Goal: Information Seeking & Learning: Learn about a topic

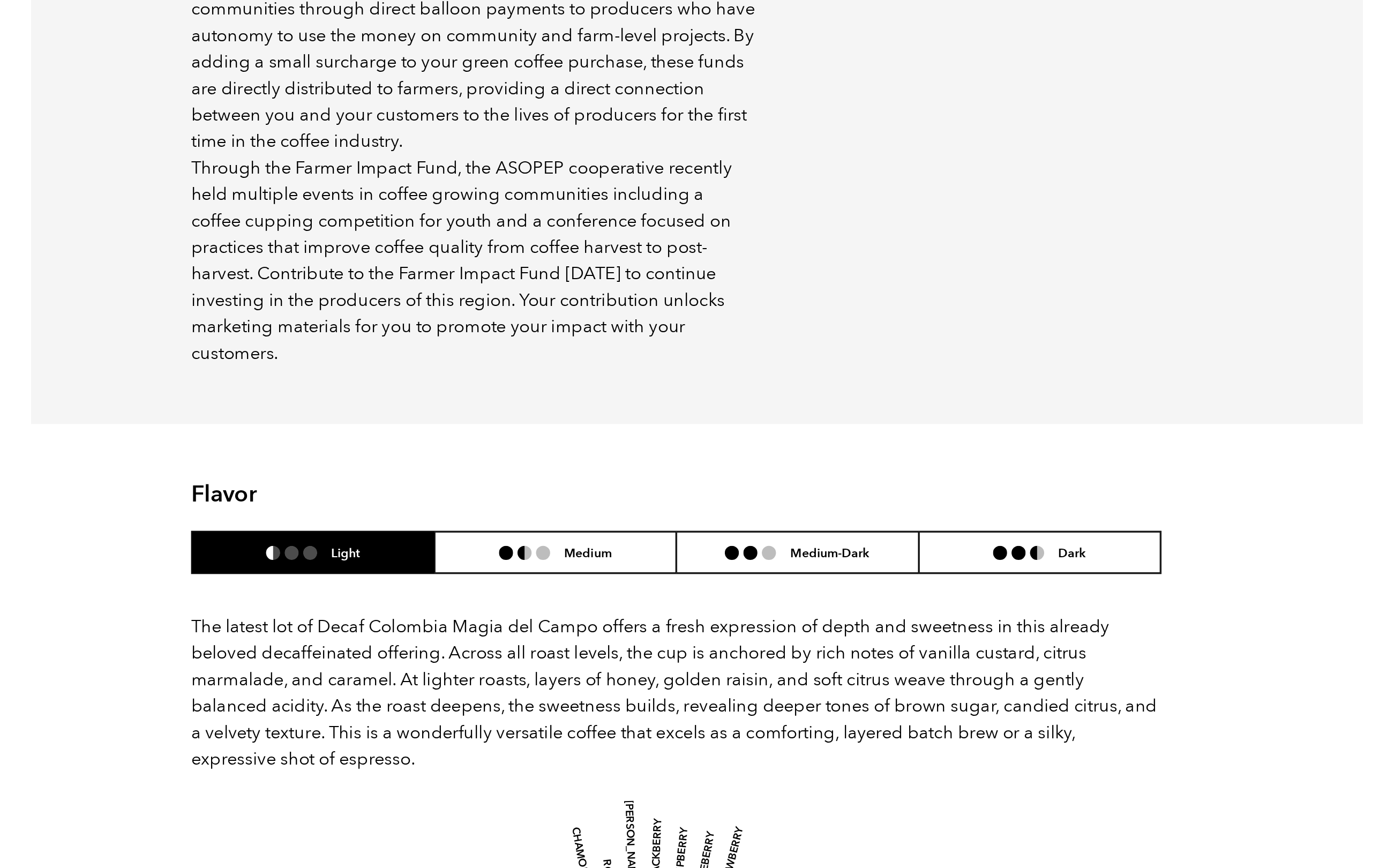
scroll to position [434, 0]
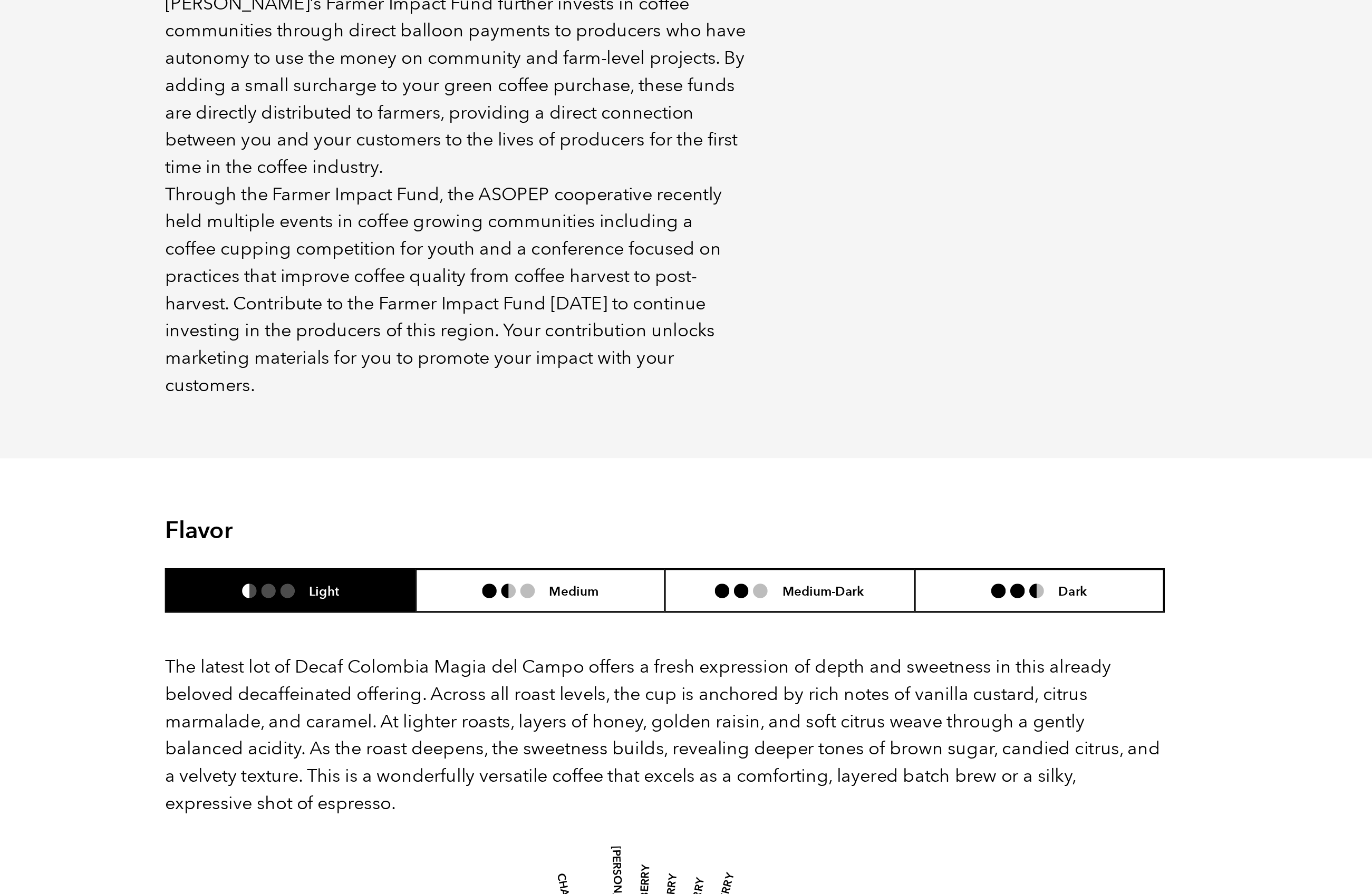
drag, startPoint x: 623, startPoint y: 239, endPoint x: 564, endPoint y: 237, distance: 59.0
click at [811, 237] on p "Farmer Impact Fund, Living Income Pricing, Women's Lot" at bounding box center [885, 227] width 149 height 28
copy p "Women's Lot"
click at [811, 234] on p "Farmer Impact Fund, Living Income Pricing, Women's Lot" at bounding box center [885, 227] width 149 height 28
drag, startPoint x: 627, startPoint y: 234, endPoint x: 560, endPoint y: 239, distance: 67.2
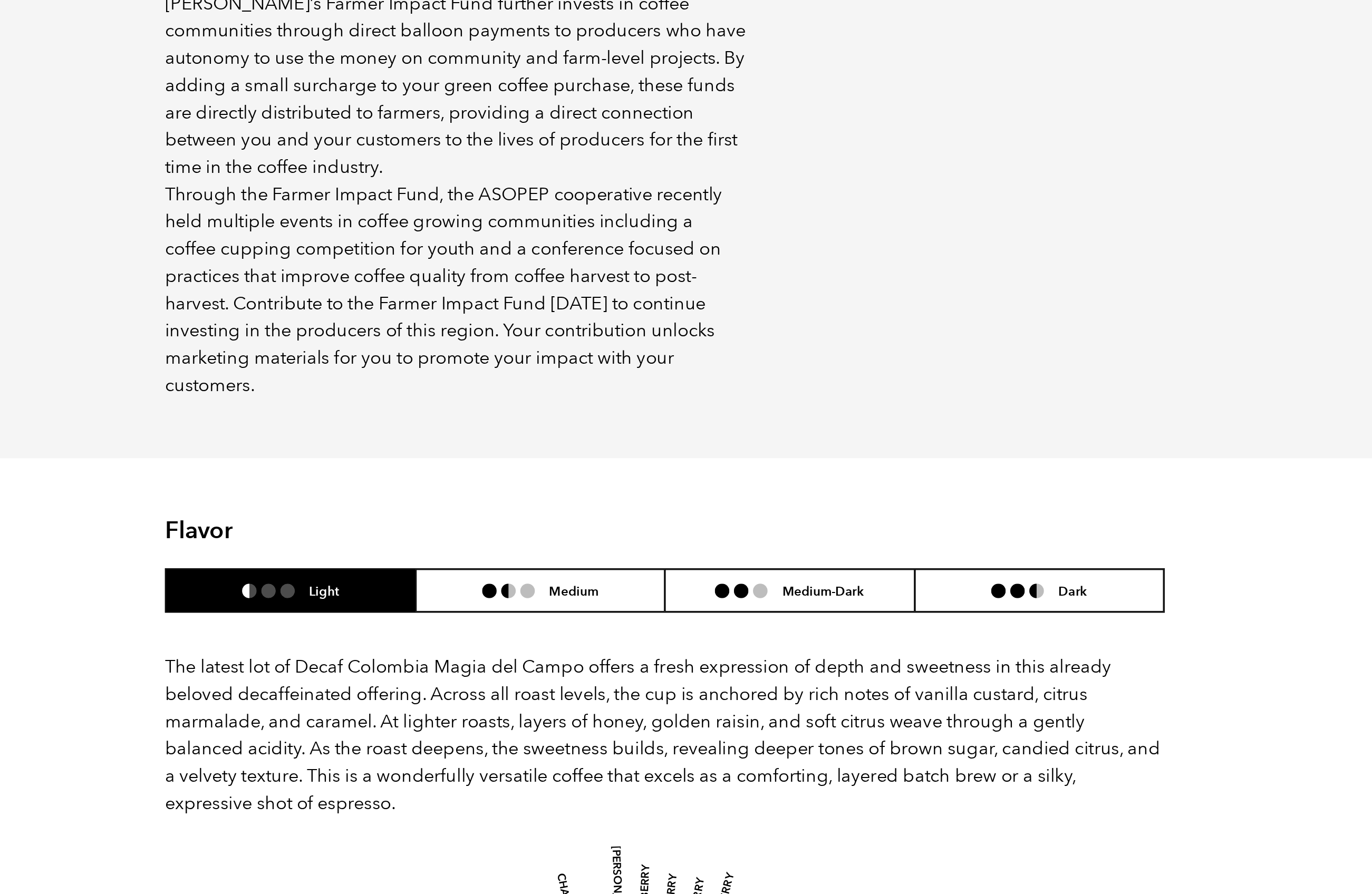
click at [803, 239] on div "Impact Farmer Impact Fund, Living Income Pricing, Women's Lot" at bounding box center [885, 219] width 165 height 44
copy p "Women's Lot"
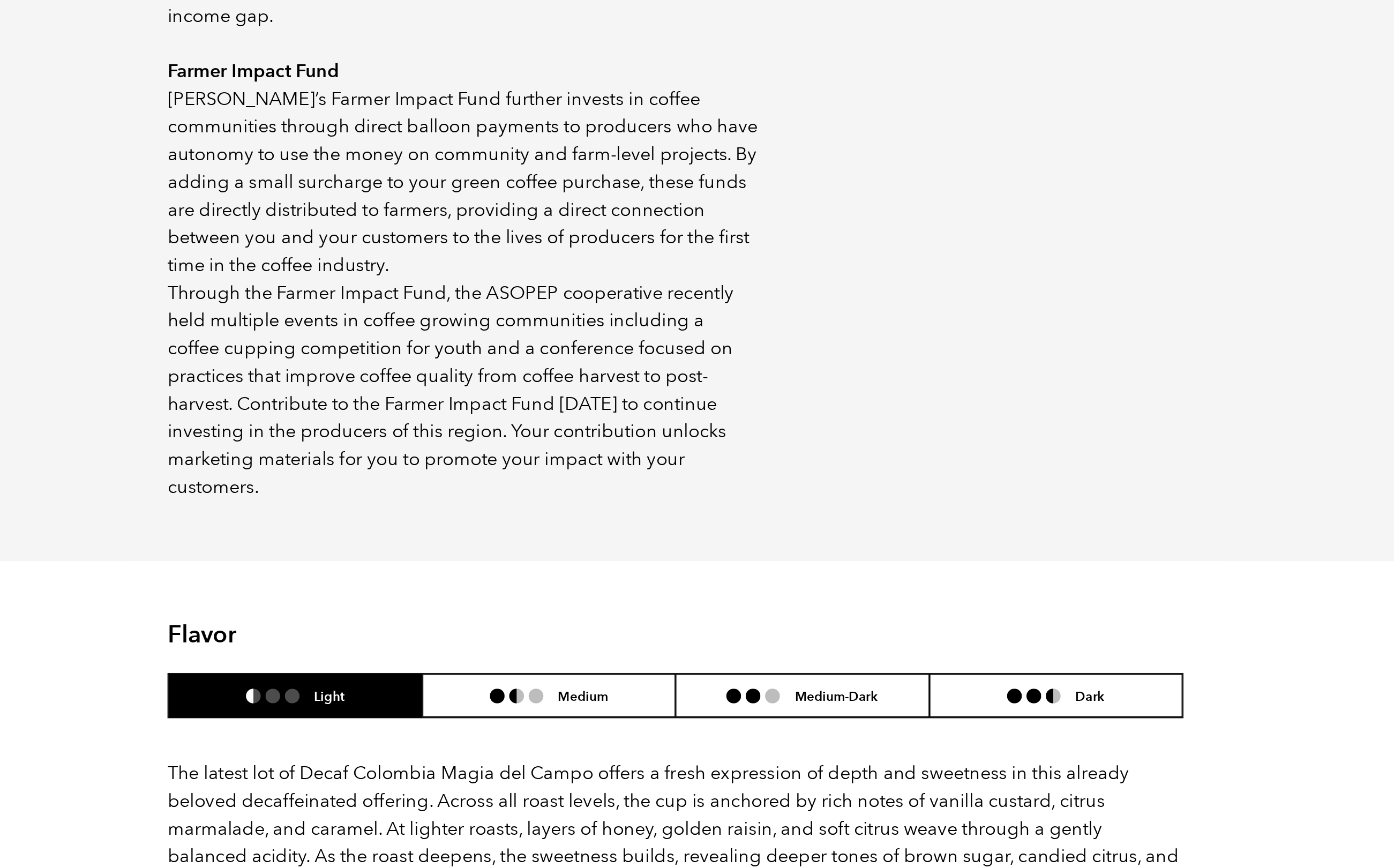
scroll to position [371, 0]
drag, startPoint x: 638, startPoint y: 292, endPoint x: 562, endPoint y: 286, distance: 76.2
click at [816, 286] on div "Impact Farmer Impact Fund, Living Income Pricing, Women's Lot" at bounding box center [899, 286] width 167 height 45
copy p "Living Income Pricing, Women's Lot"
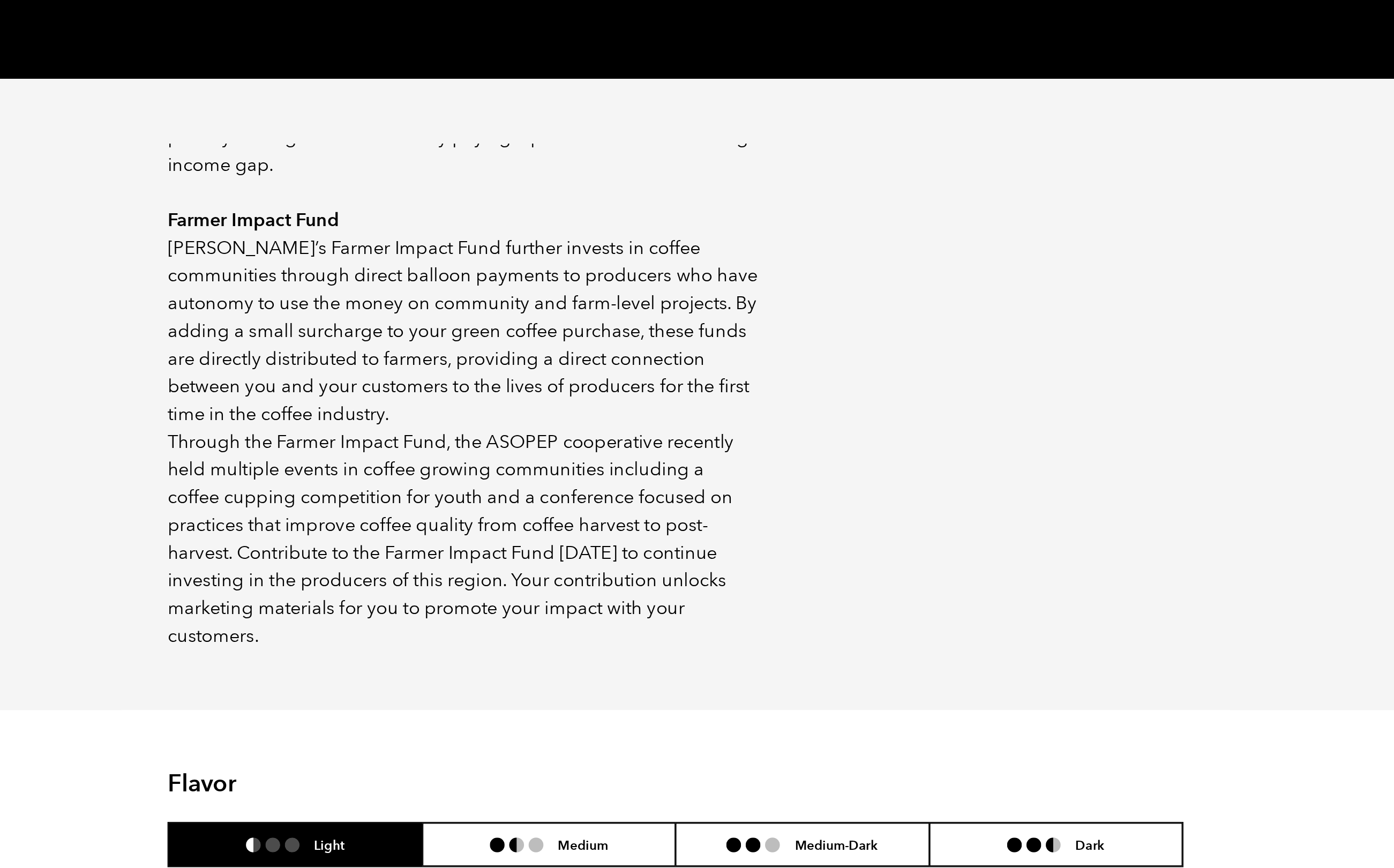
scroll to position [617, 0]
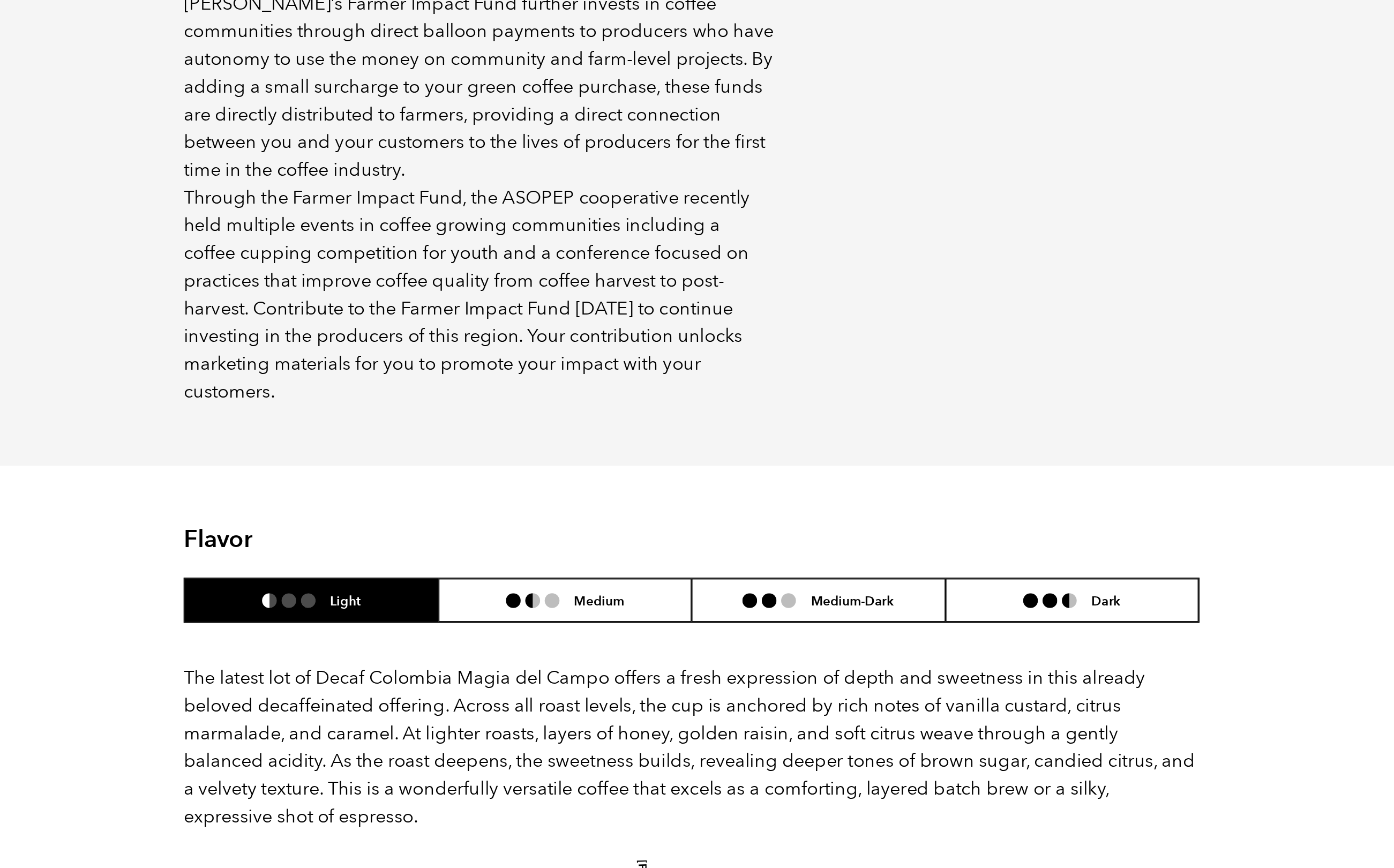
drag, startPoint x: 237, startPoint y: 215, endPoint x: 118, endPoint y: 212, distance: 119.0
click at [376, 212] on div "About this coffee Tolima, Colombia has been known more for violence in recent d…" at bounding box center [697, 111] width 642 height 665
copy strong "Farmer Impact Fund"
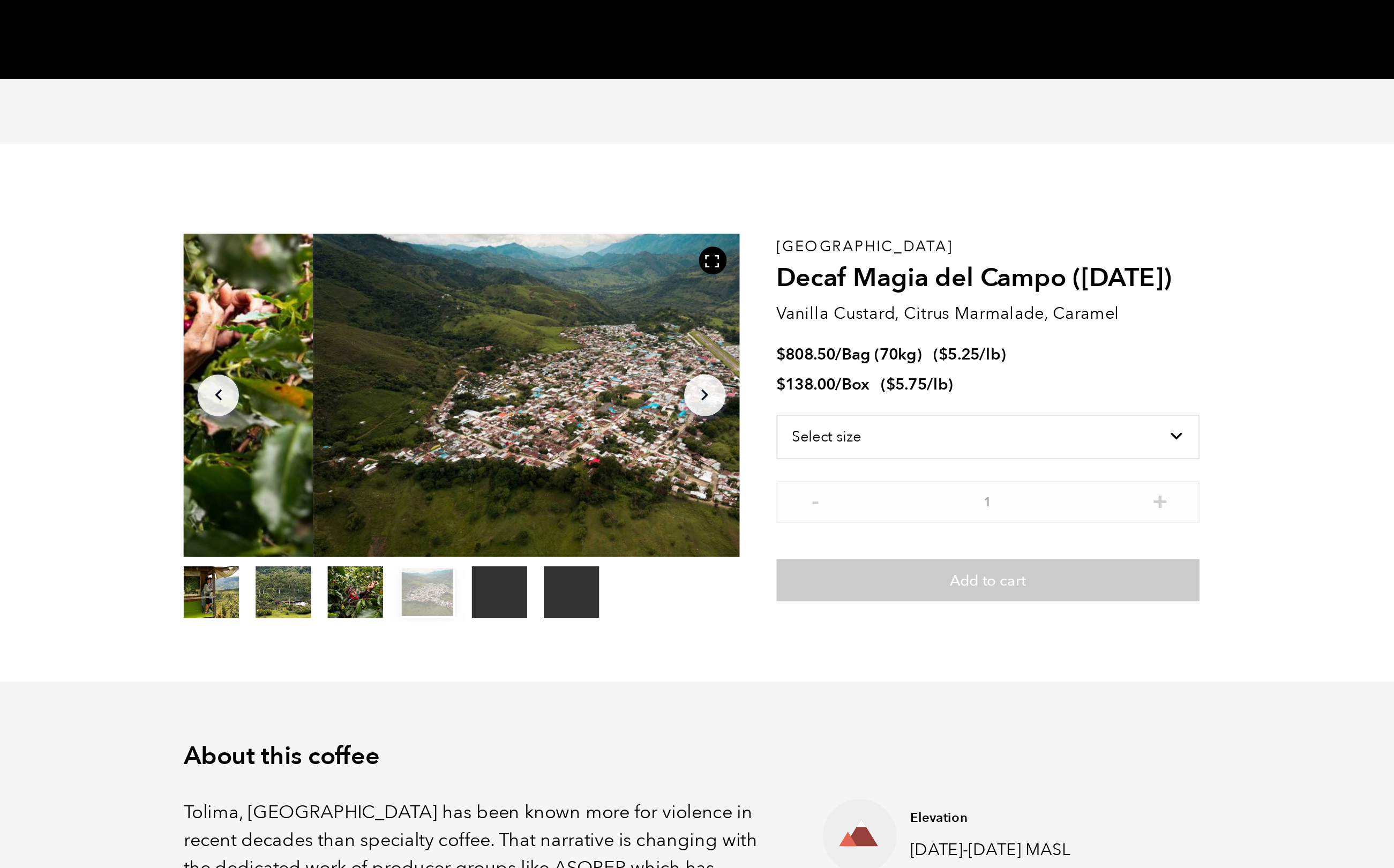
scroll to position [0, 0]
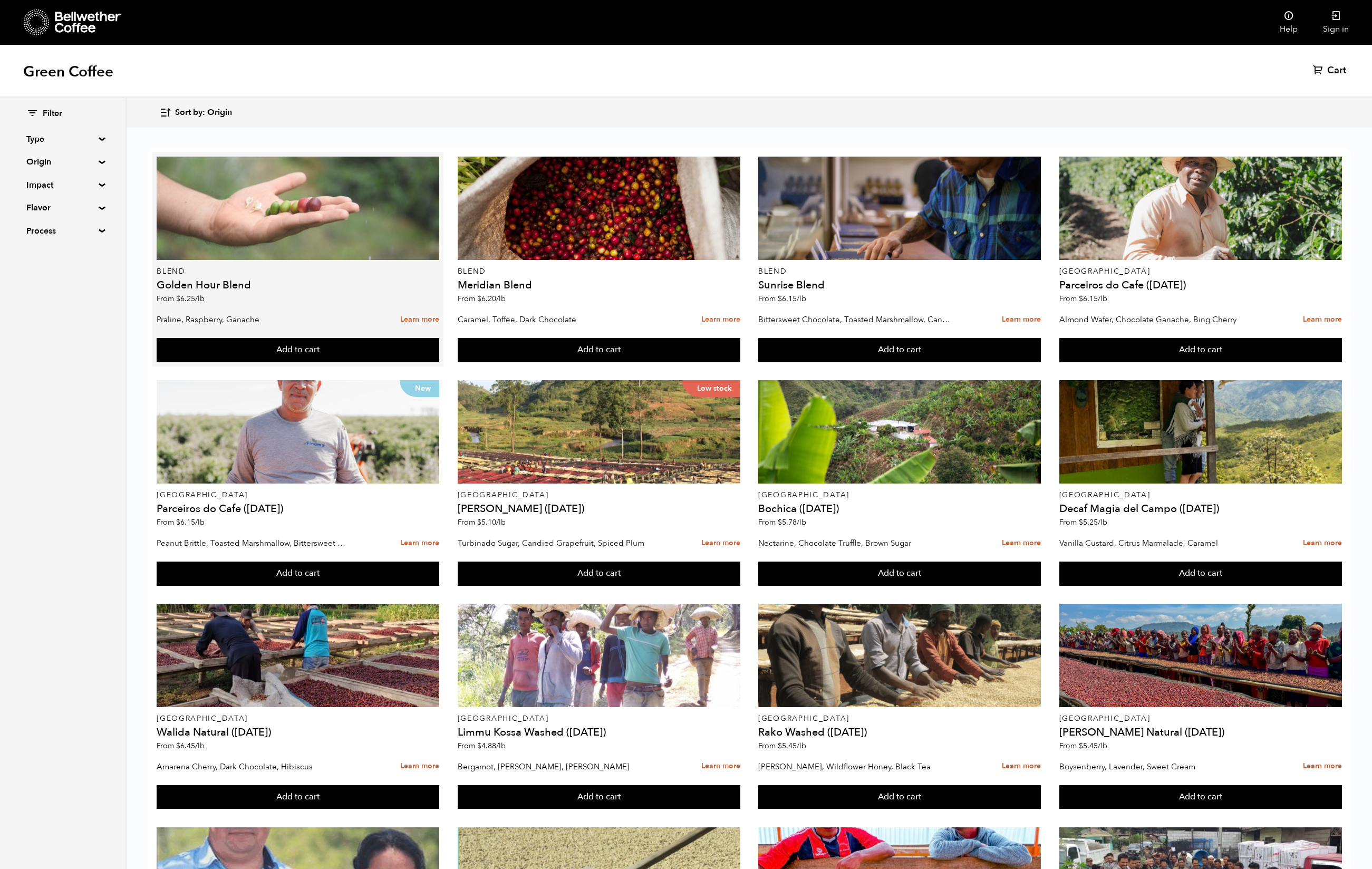
click at [421, 220] on div at bounding box center [298, 208] width 283 height 103
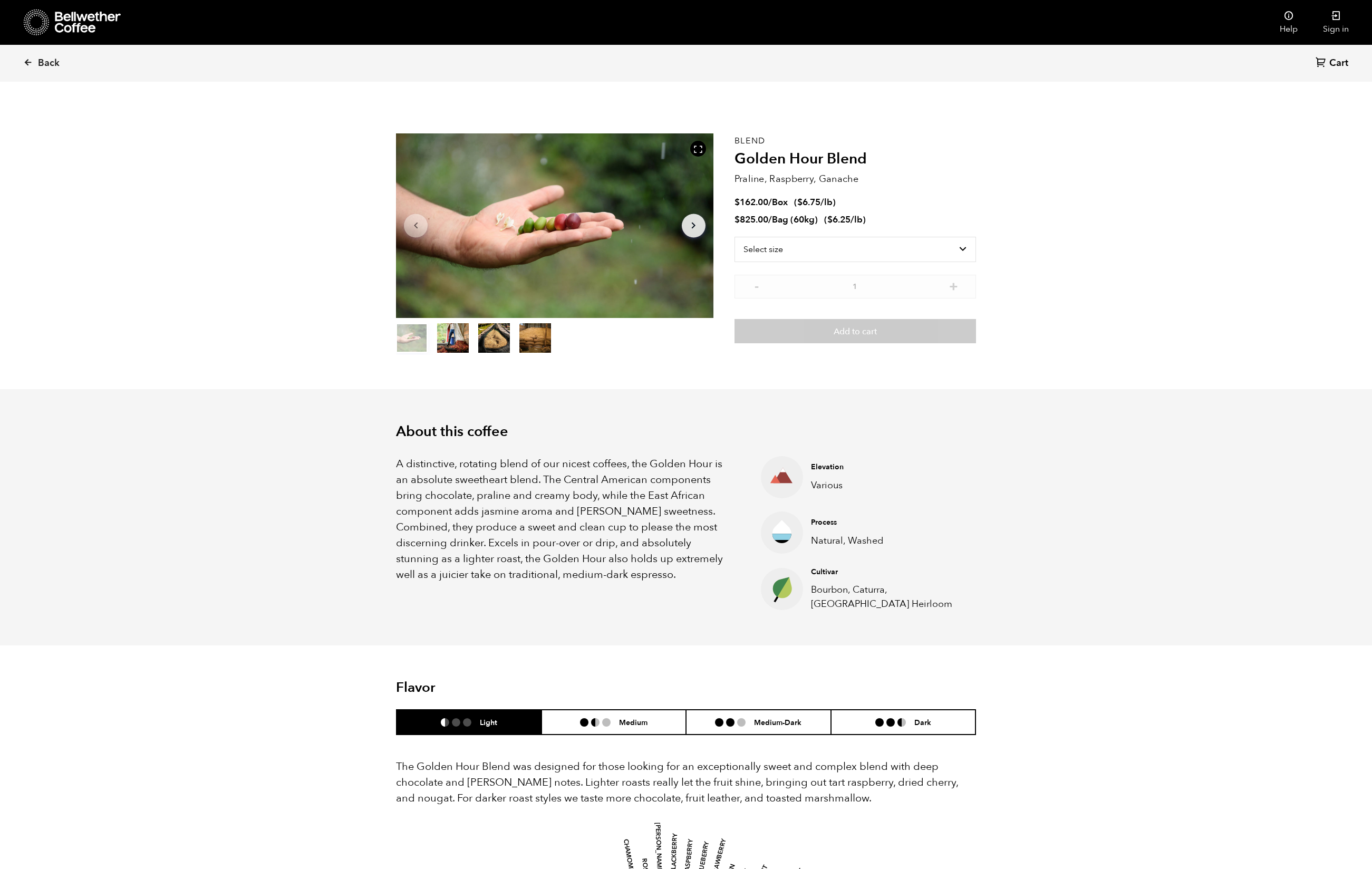
scroll to position [459, 521]
click at [682, 237] on button "Arrow Right" at bounding box center [693, 225] width 23 height 23
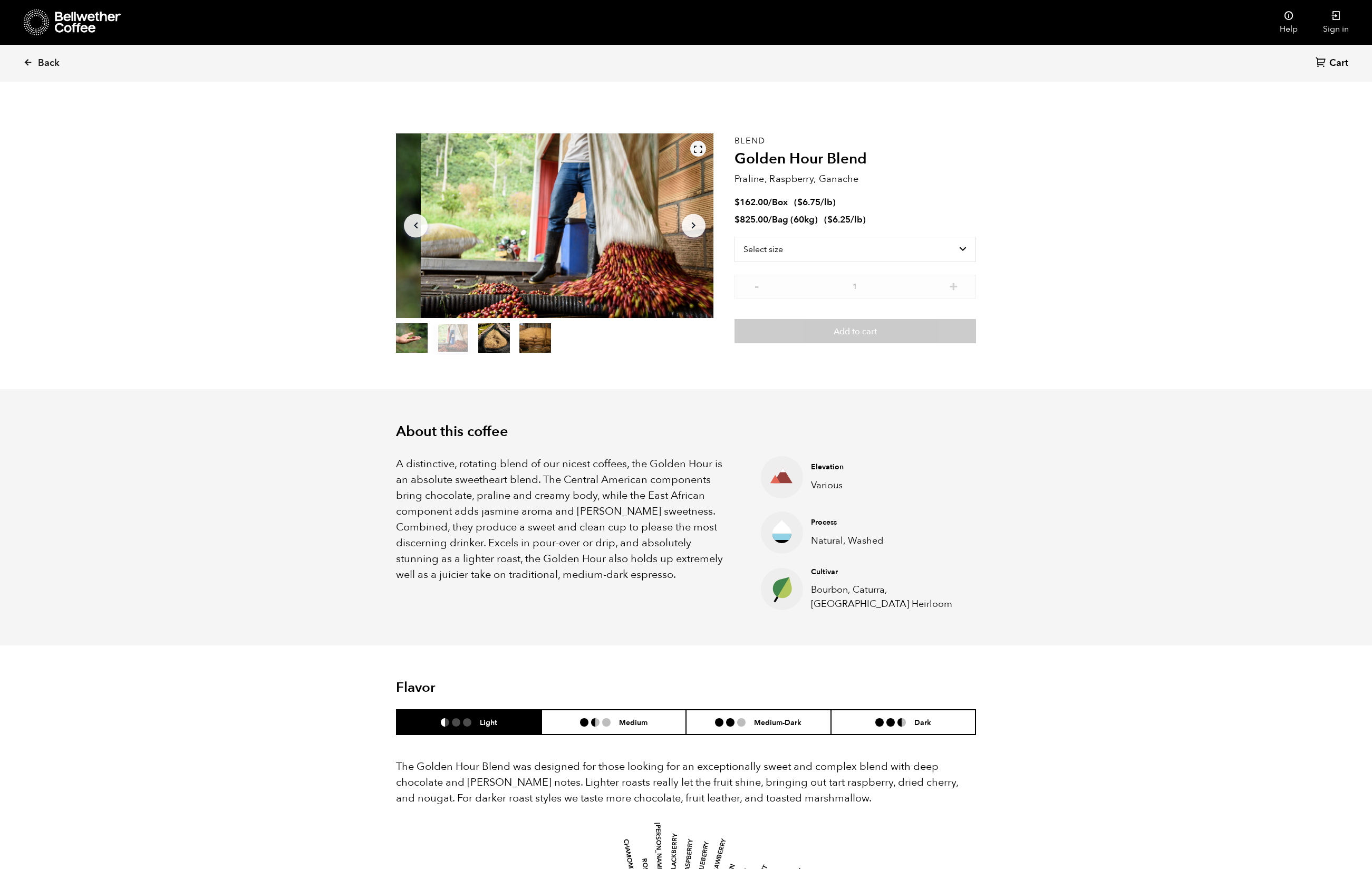
click at [693, 154] on icon at bounding box center [698, 149] width 10 height 10
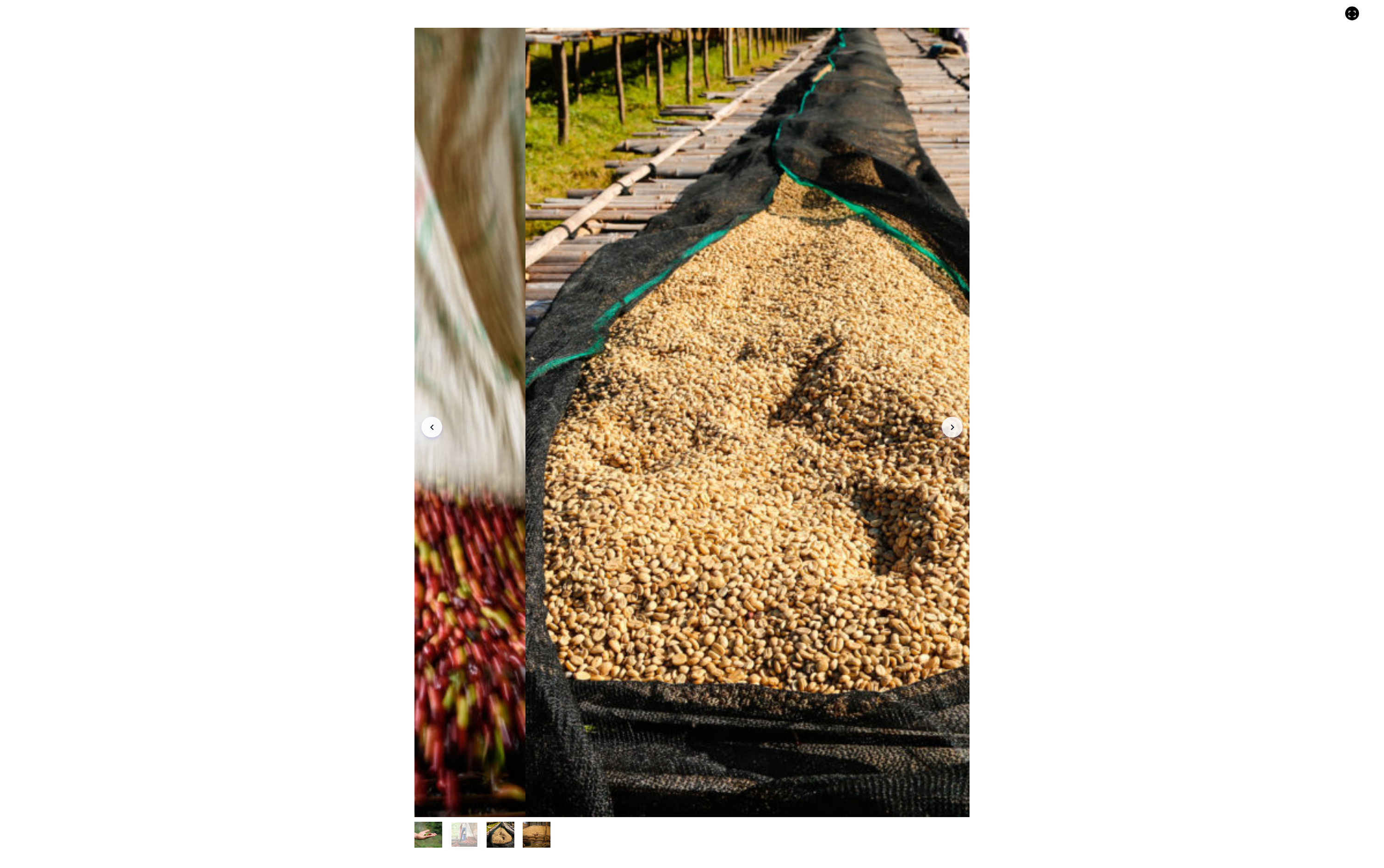
click at [427, 422] on icon "Arrow Left" at bounding box center [432, 427] width 11 height 11
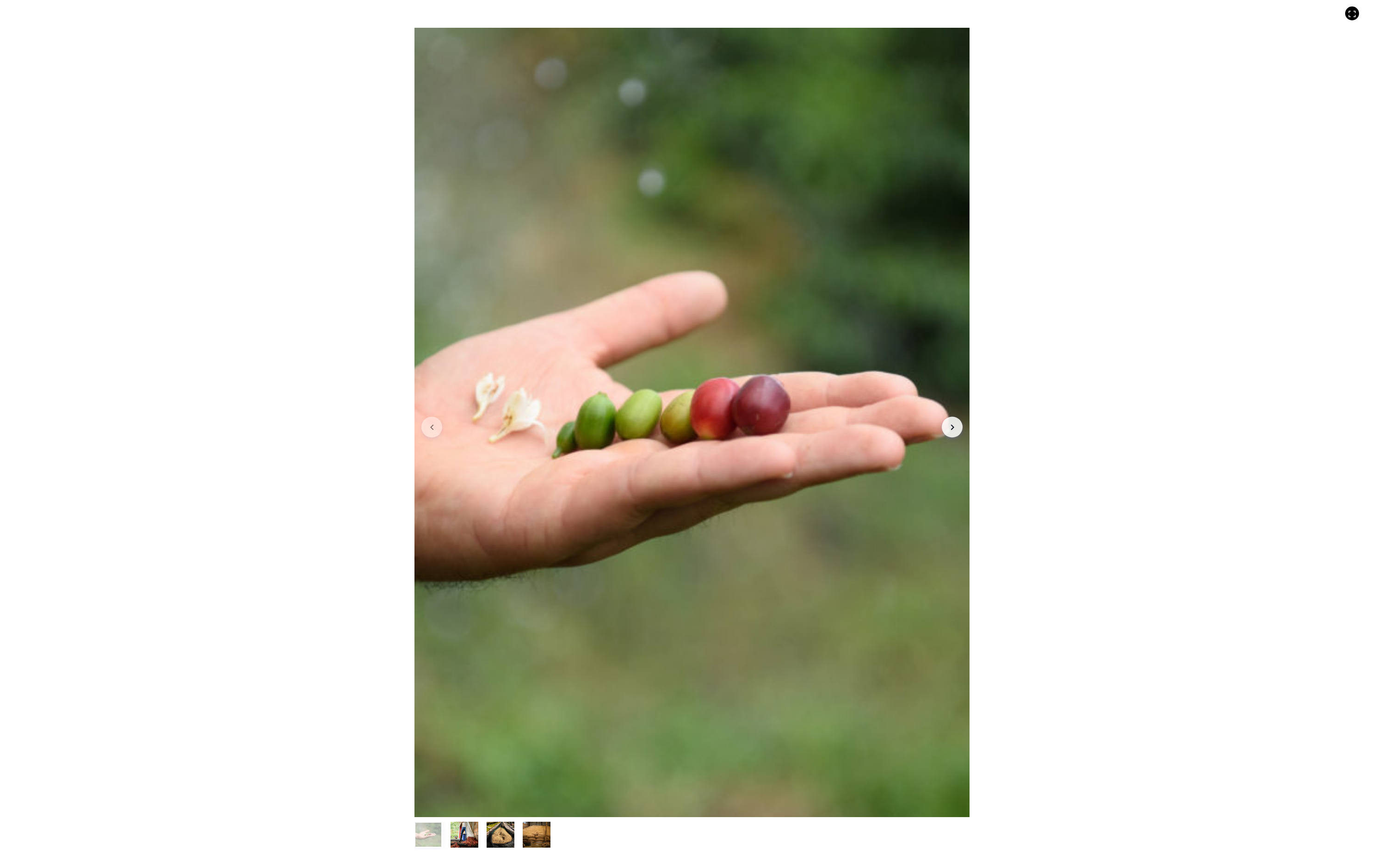
click at [963, 417] on button "Arrow Right" at bounding box center [952, 427] width 21 height 21
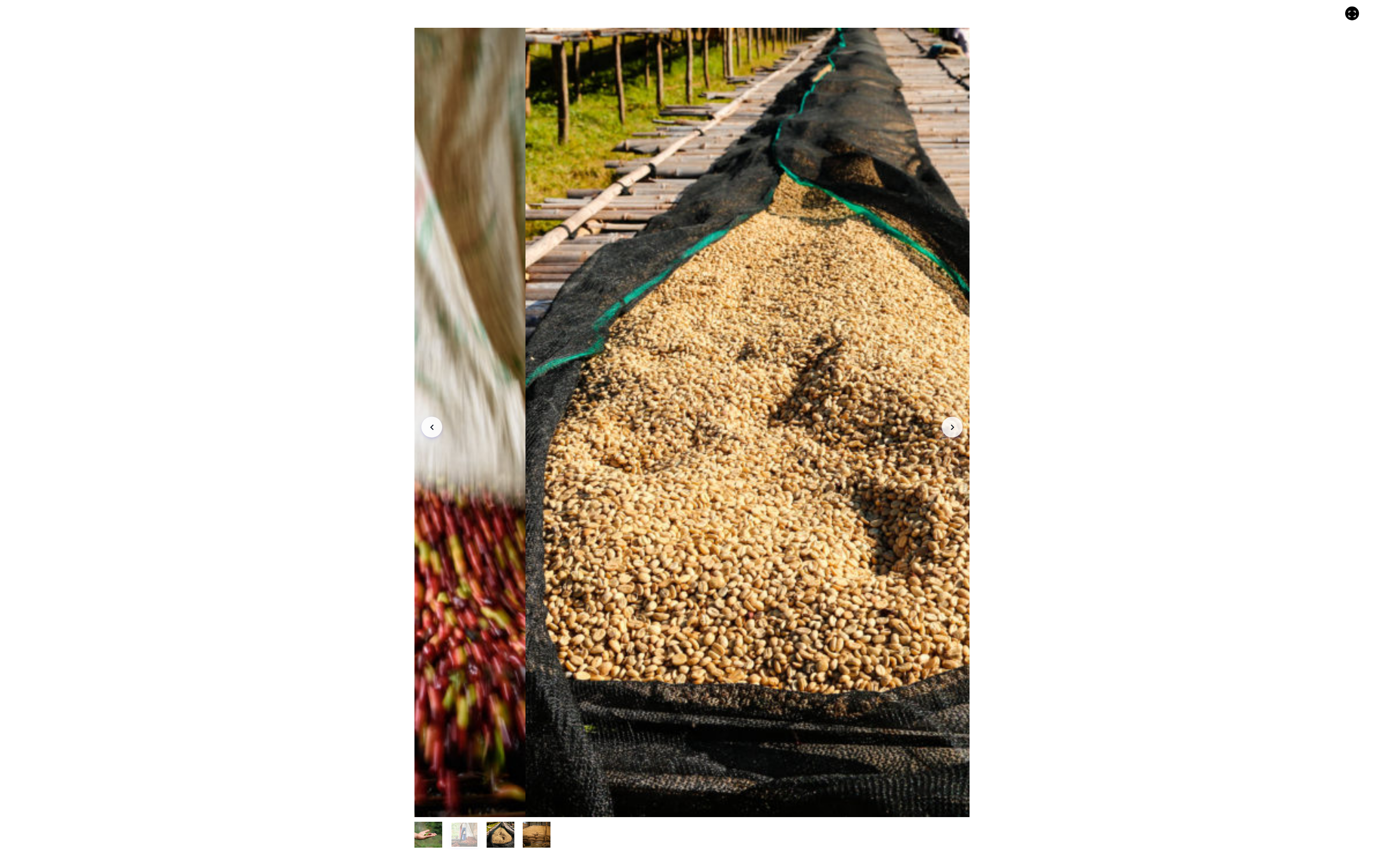
click at [963, 417] on button "Arrow Right" at bounding box center [952, 427] width 21 height 21
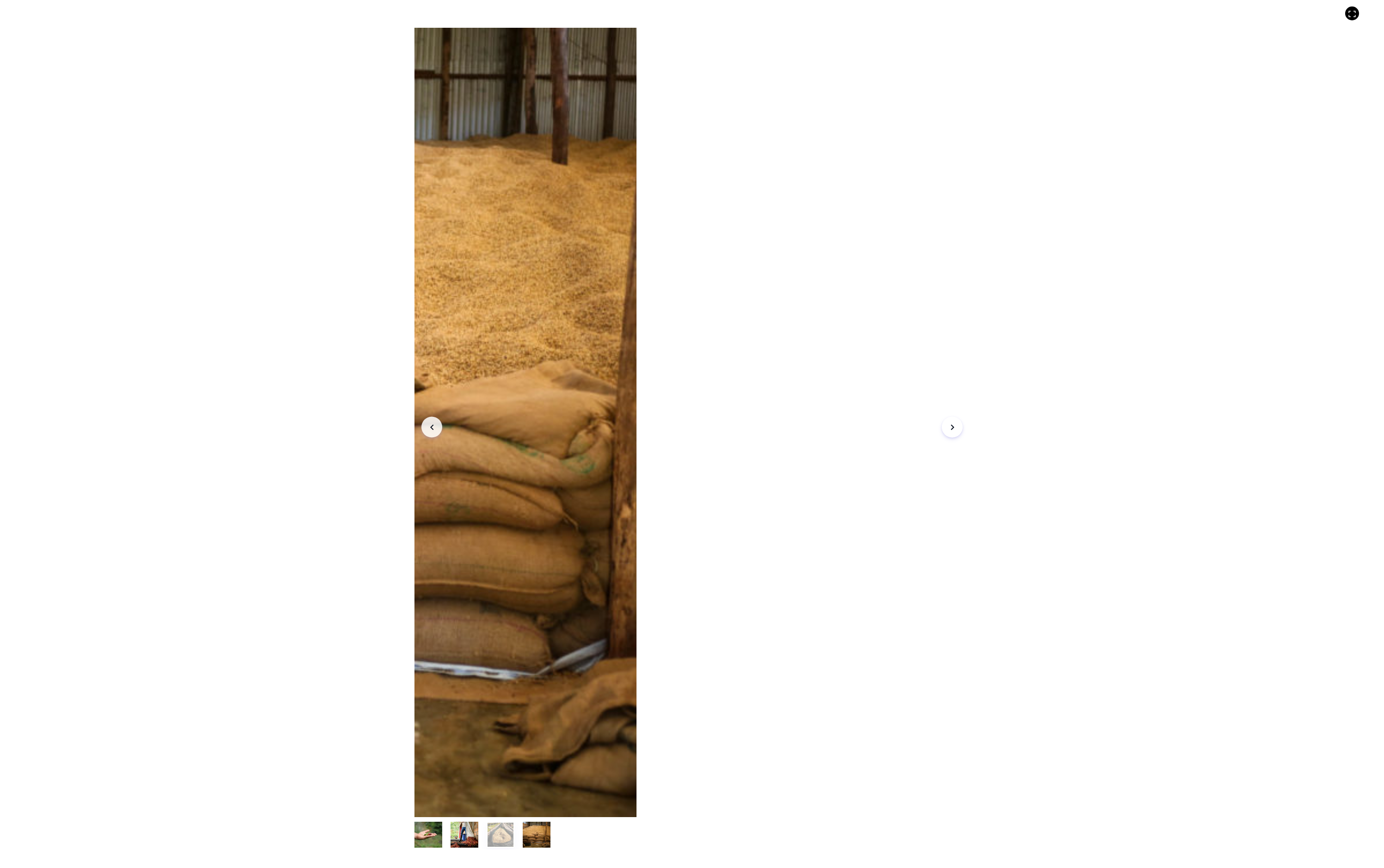
click at [963, 417] on button "Arrow Right" at bounding box center [952, 427] width 21 height 21
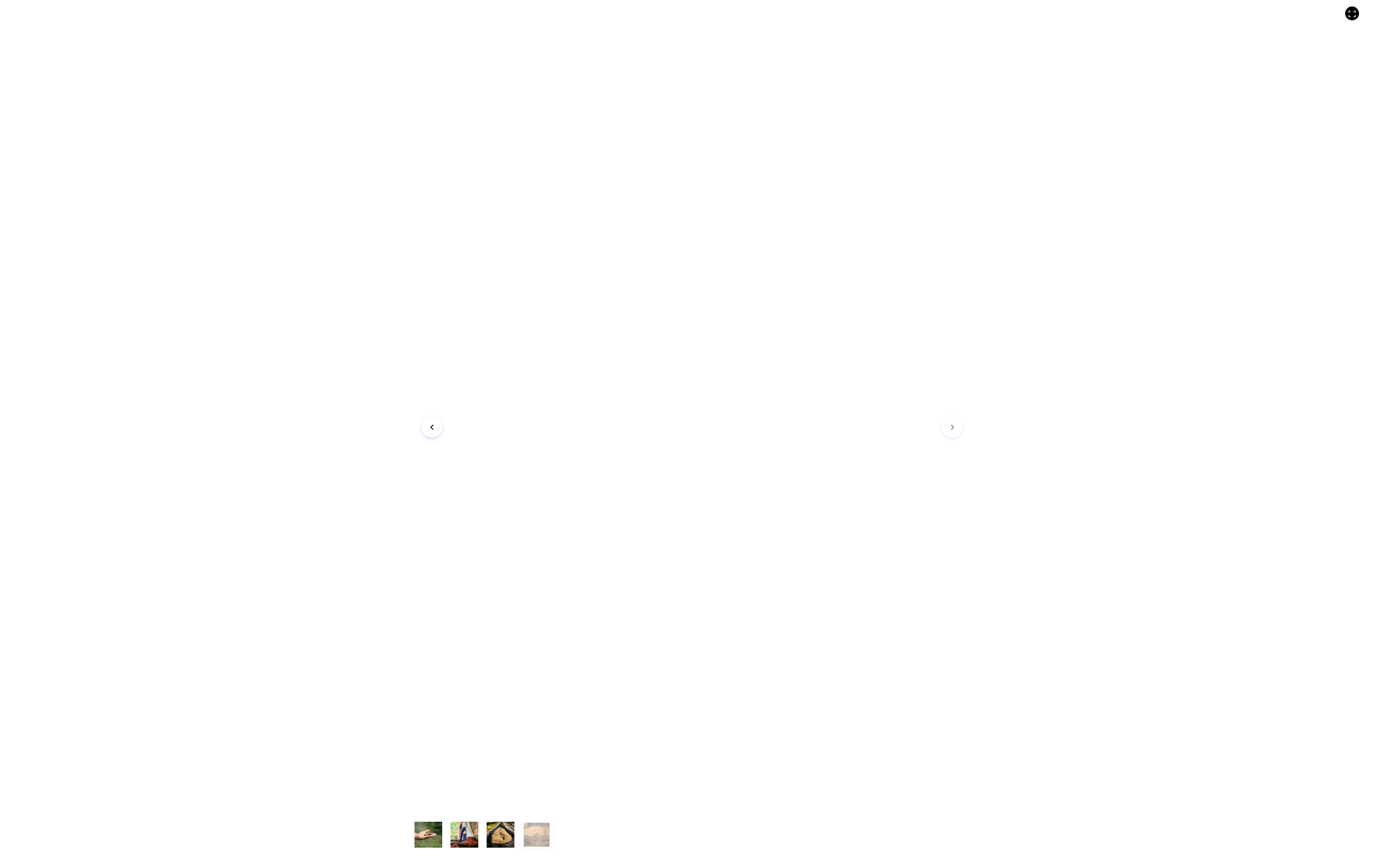
click at [963, 417] on button "Arrow Right" at bounding box center [952, 427] width 21 height 21
click at [422, 417] on button "Arrow Left" at bounding box center [432, 427] width 21 height 21
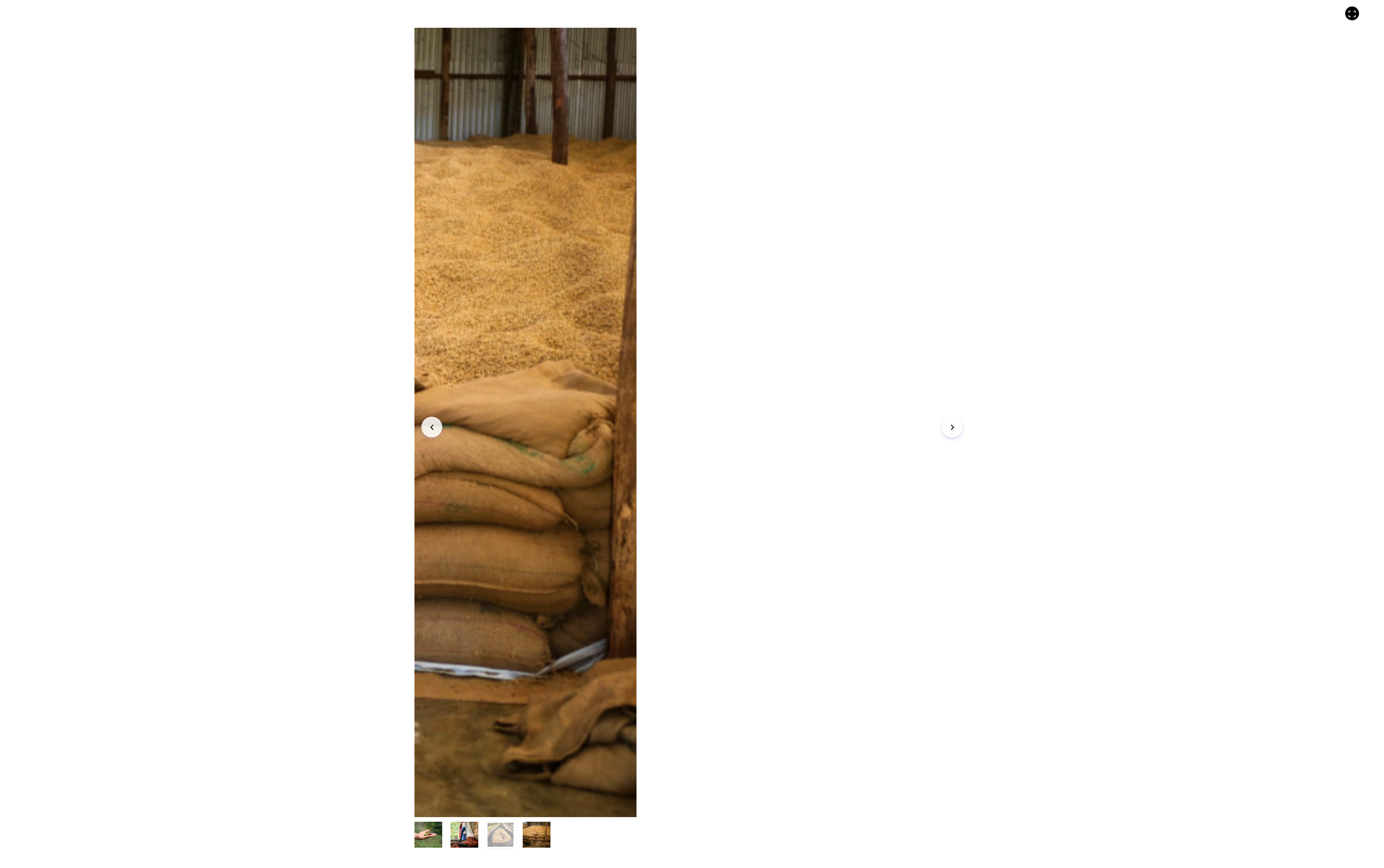
click at [422, 417] on button "Arrow Left" at bounding box center [432, 427] width 21 height 21
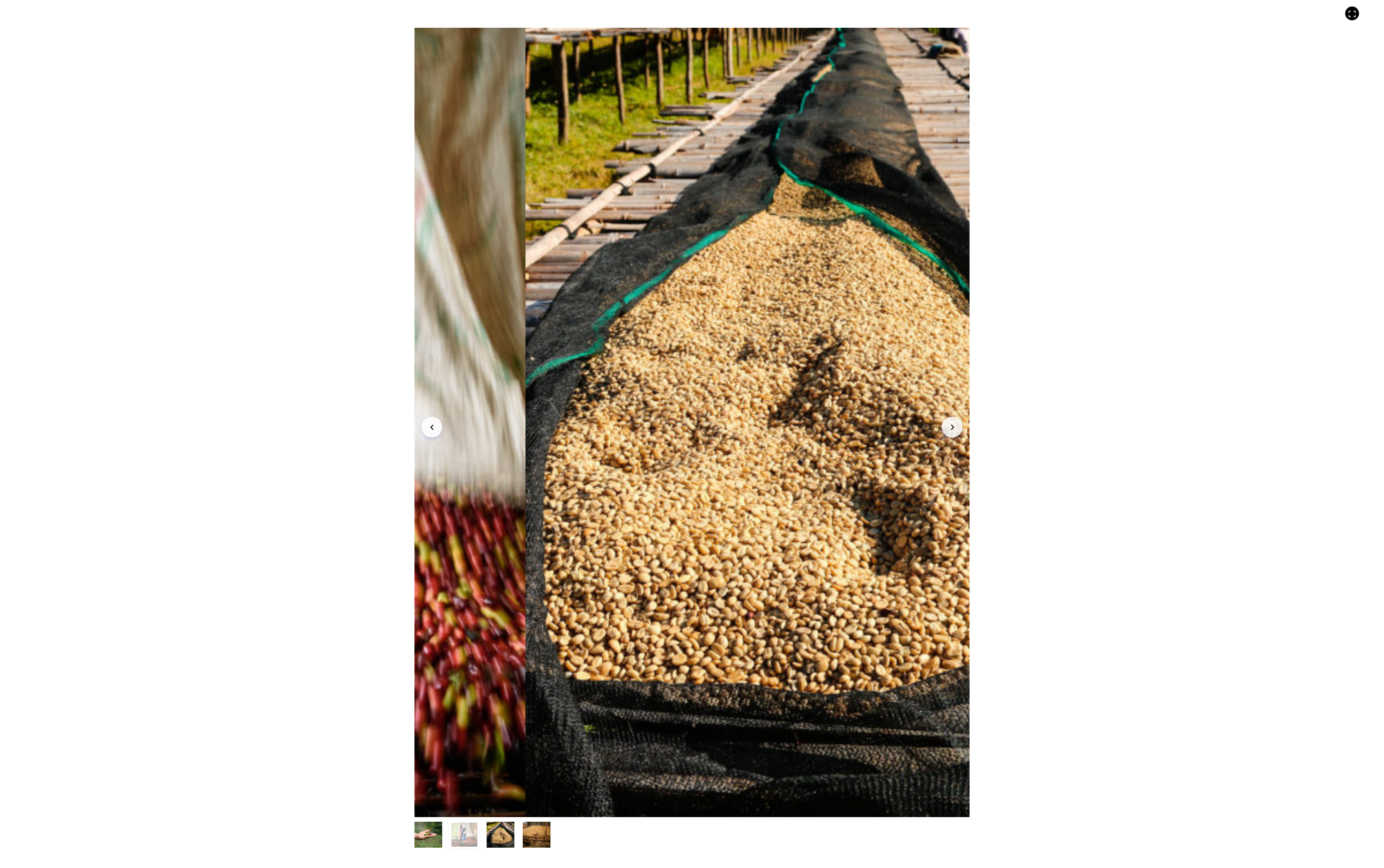
click at [1203, 125] on div "Item 2 of 4 Arrow Left Arrow Right item 0 item 1 item 2 item 3 Item 2 of 4" at bounding box center [692, 434] width 1384 height 868
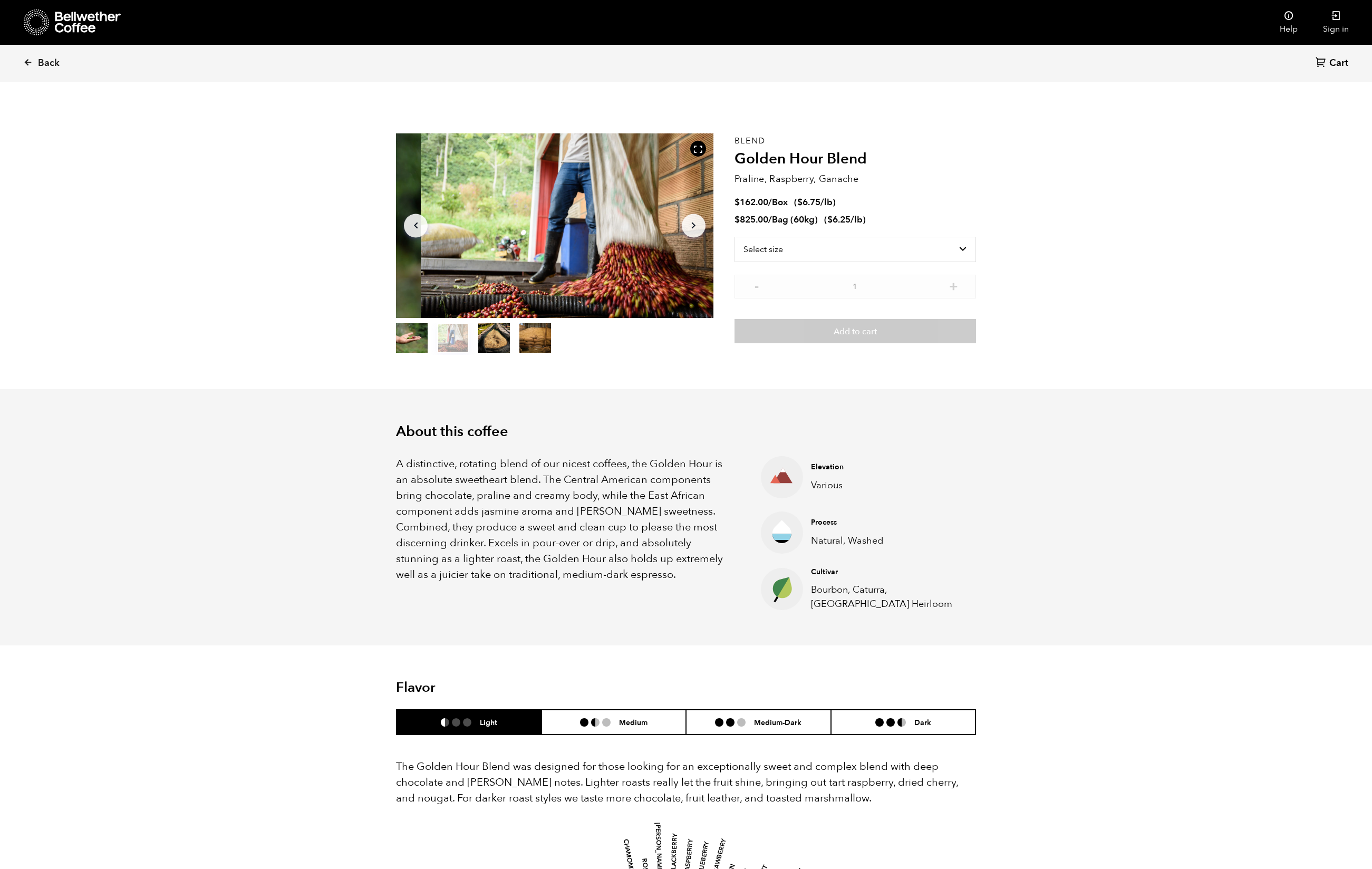
click at [427, 237] on button "Arrow Left" at bounding box center [415, 225] width 23 height 23
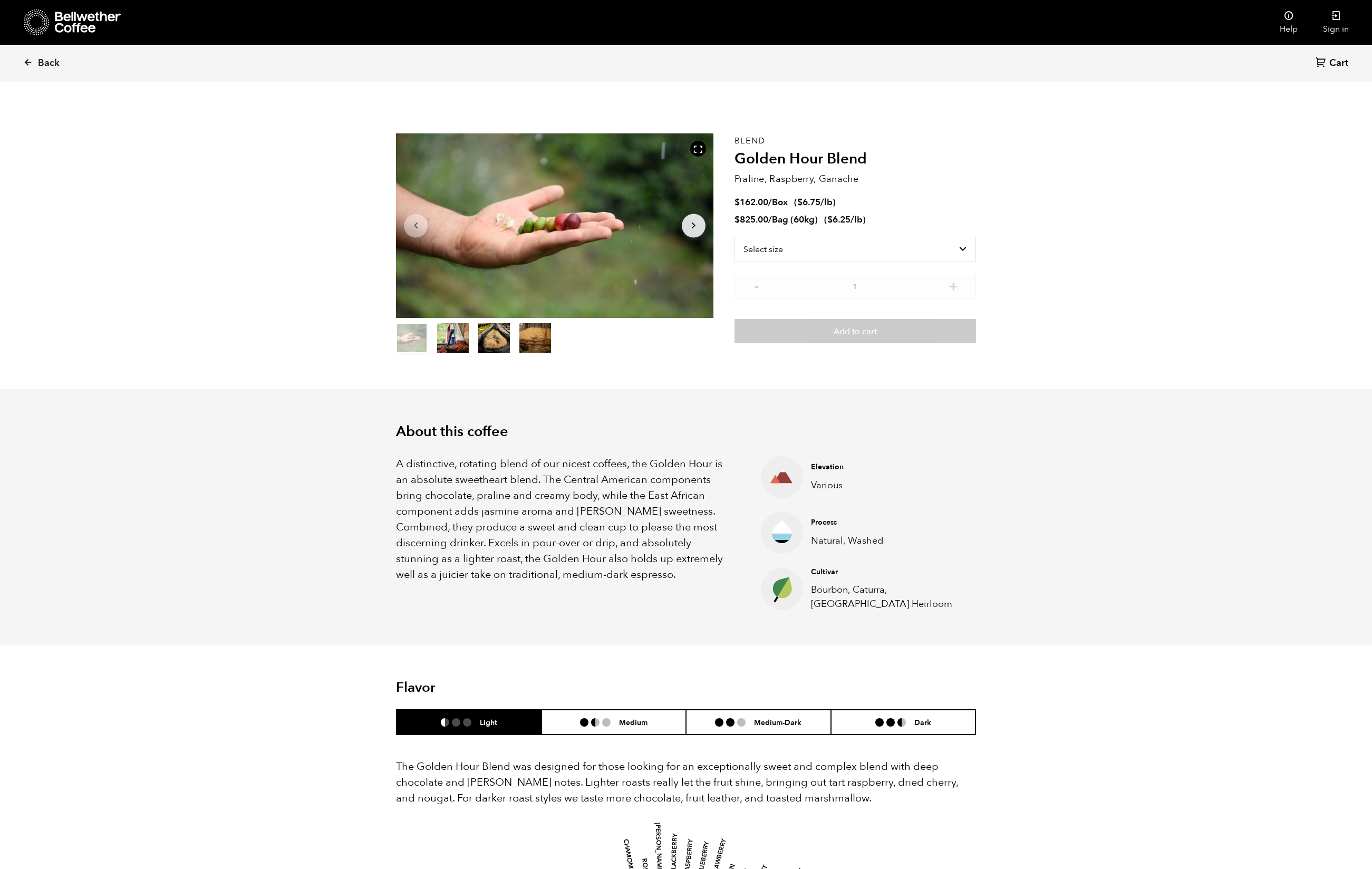
click at [559, 318] on div at bounding box center [554, 225] width 317 height 184
click at [693, 154] on icon at bounding box center [698, 149] width 10 height 10
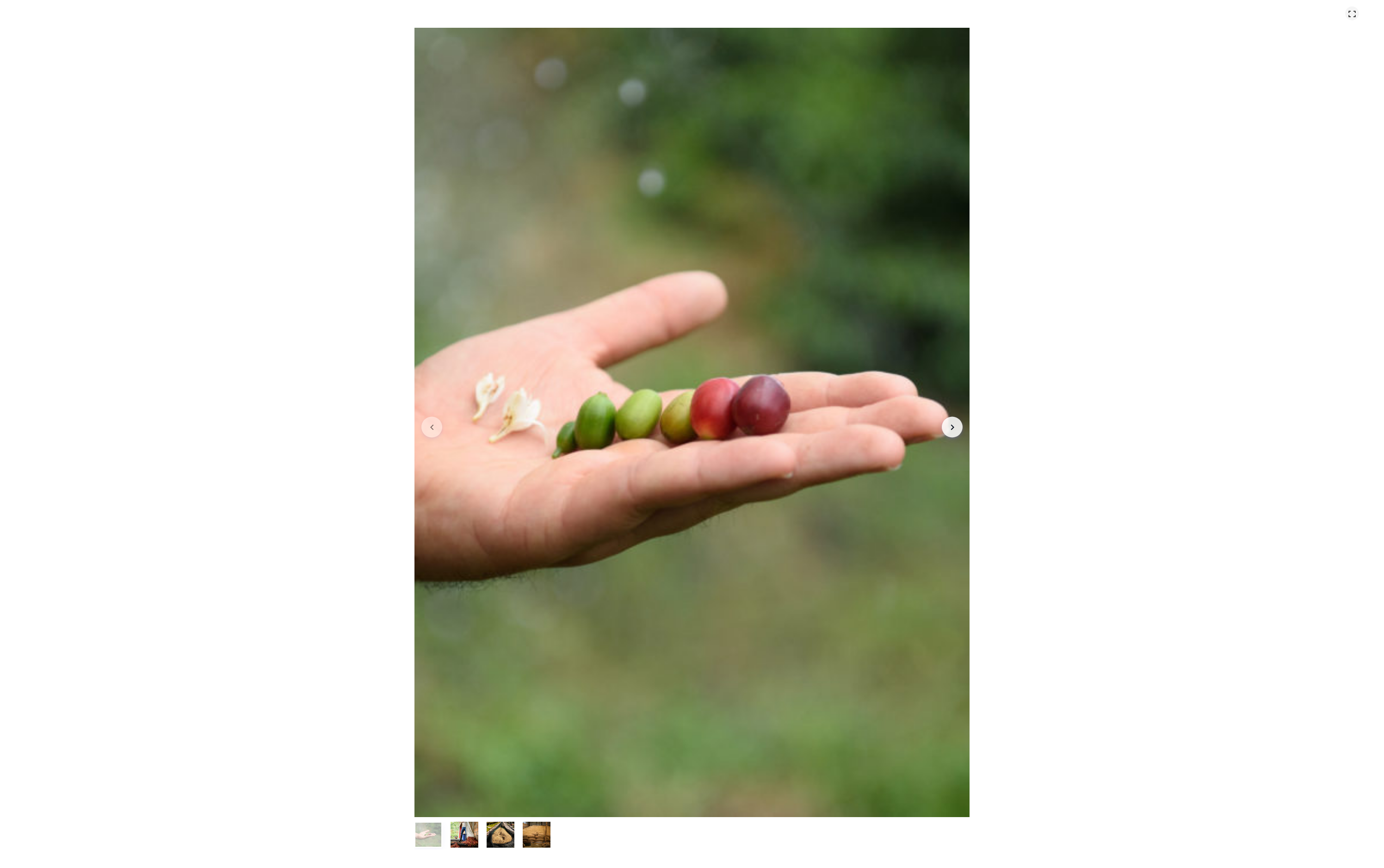
click at [1203, 17] on div at bounding box center [1352, 13] width 14 height 14
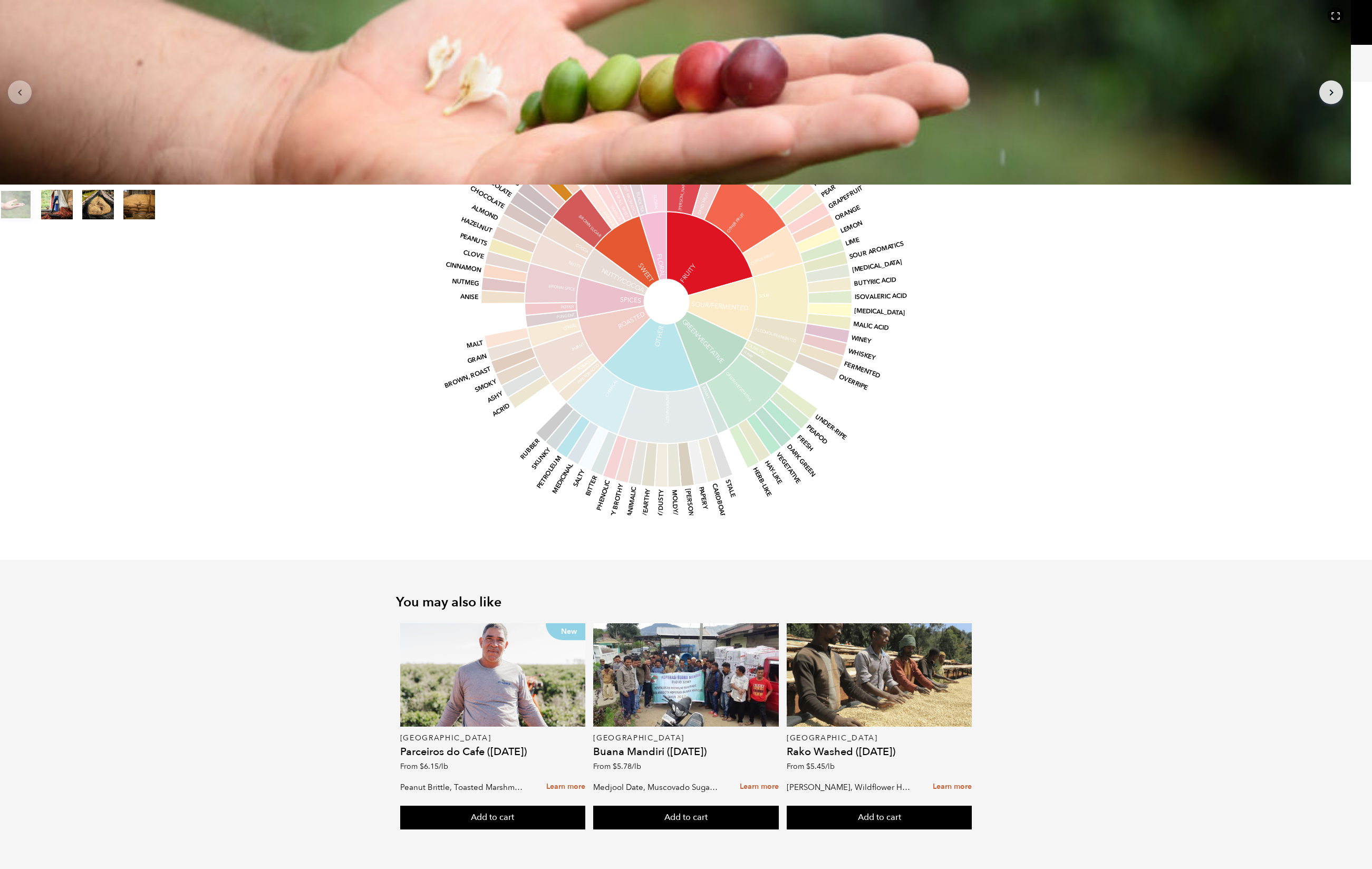
scroll to position [815, 0]
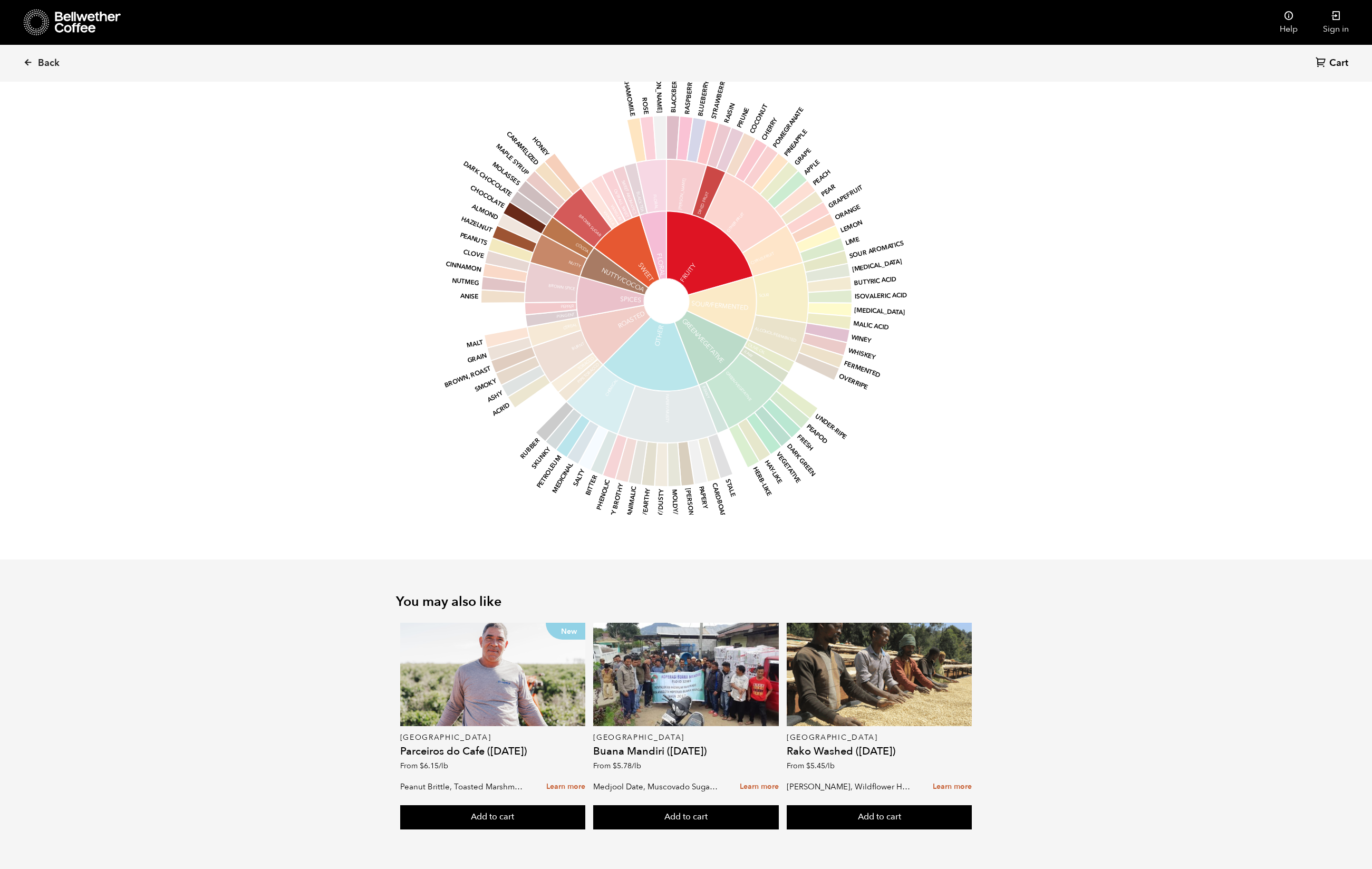
click at [753, 296] on icon at bounding box center [709, 254] width 86 height 84
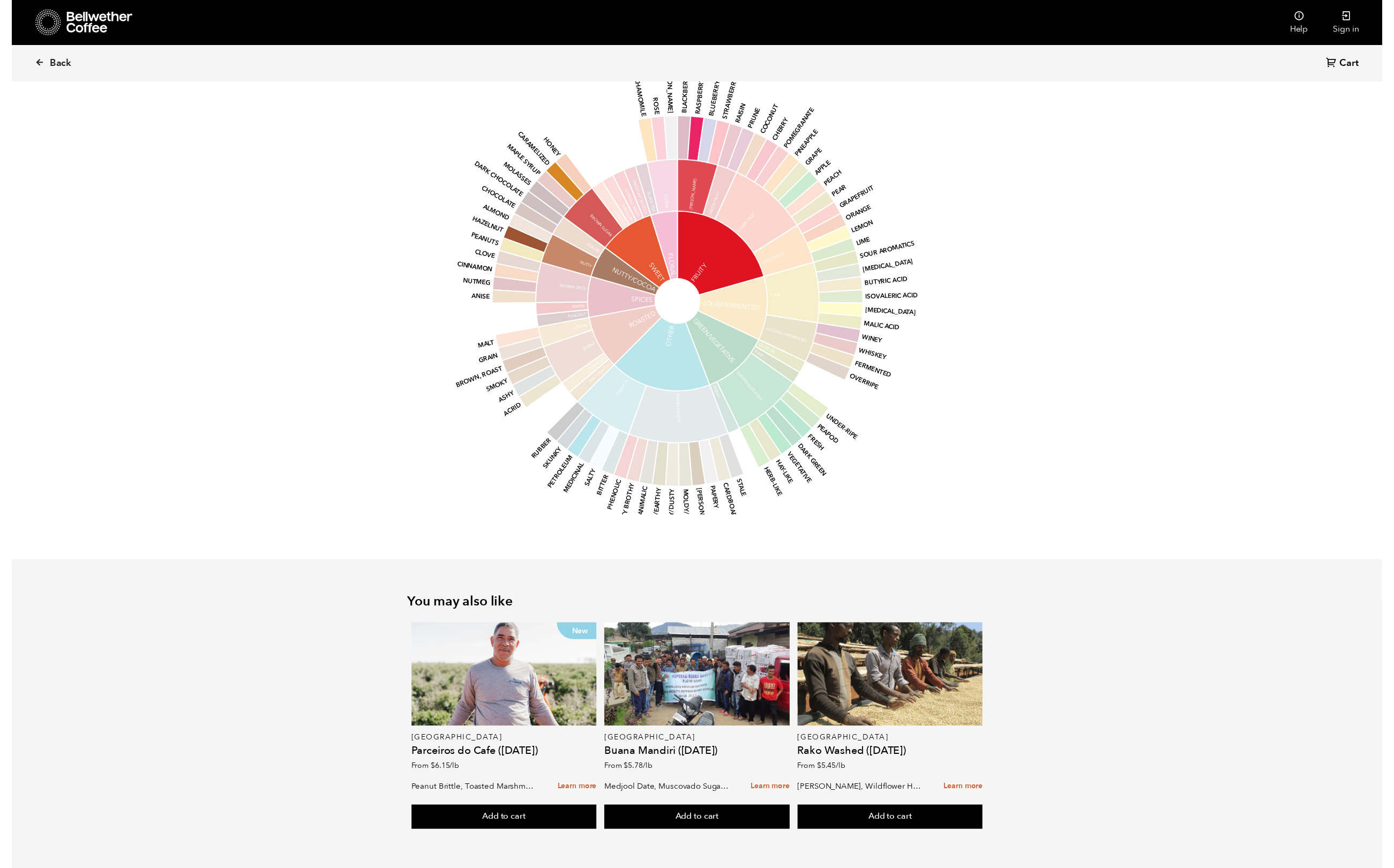
scroll to position [656, 0]
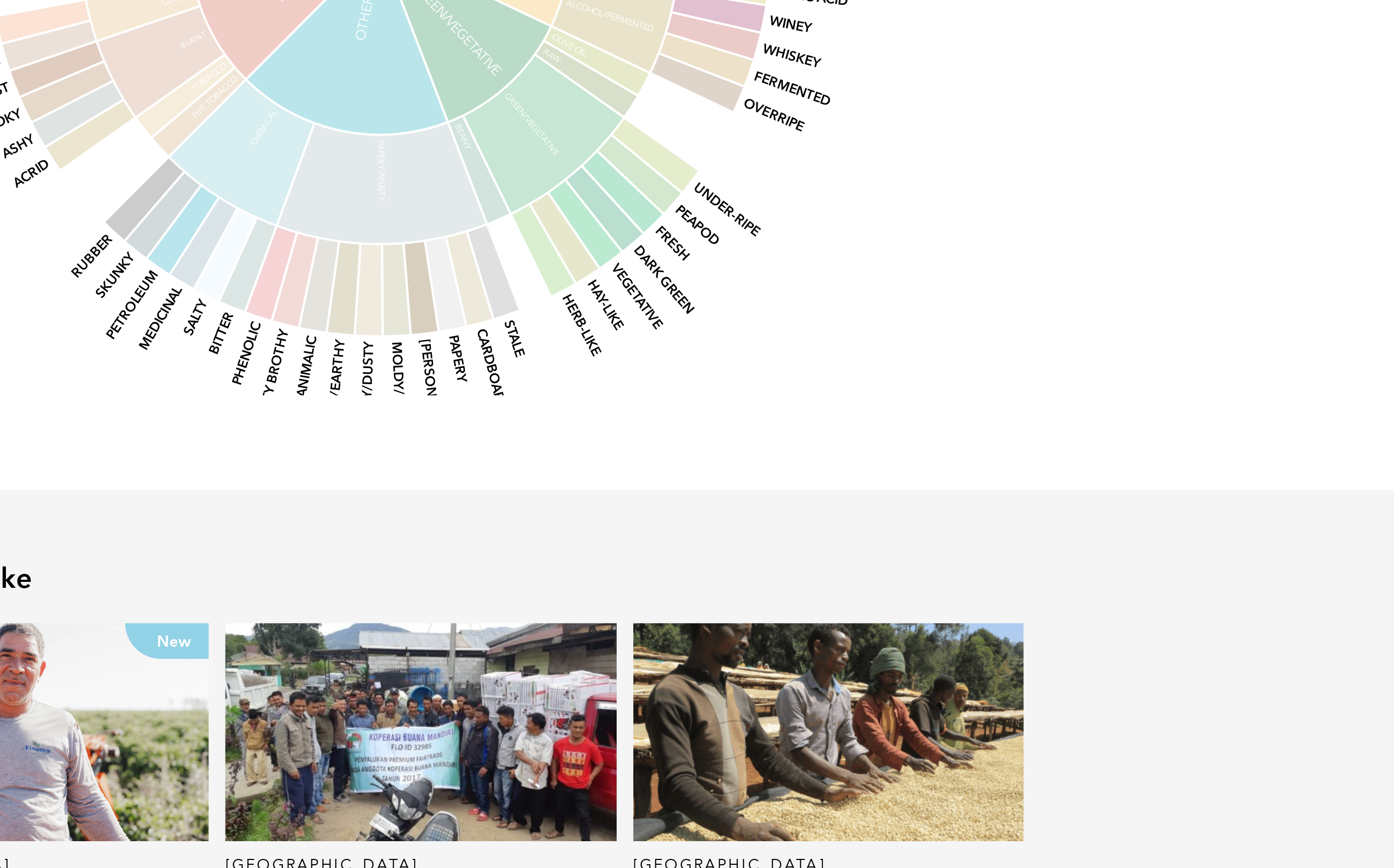
click at [448, 210] on icon "base Fruity Sour/Fermented Green/Vegetative Other Roasted Spices Nutty/Cocoa Sw…" at bounding box center [697, 423] width 560 height 455
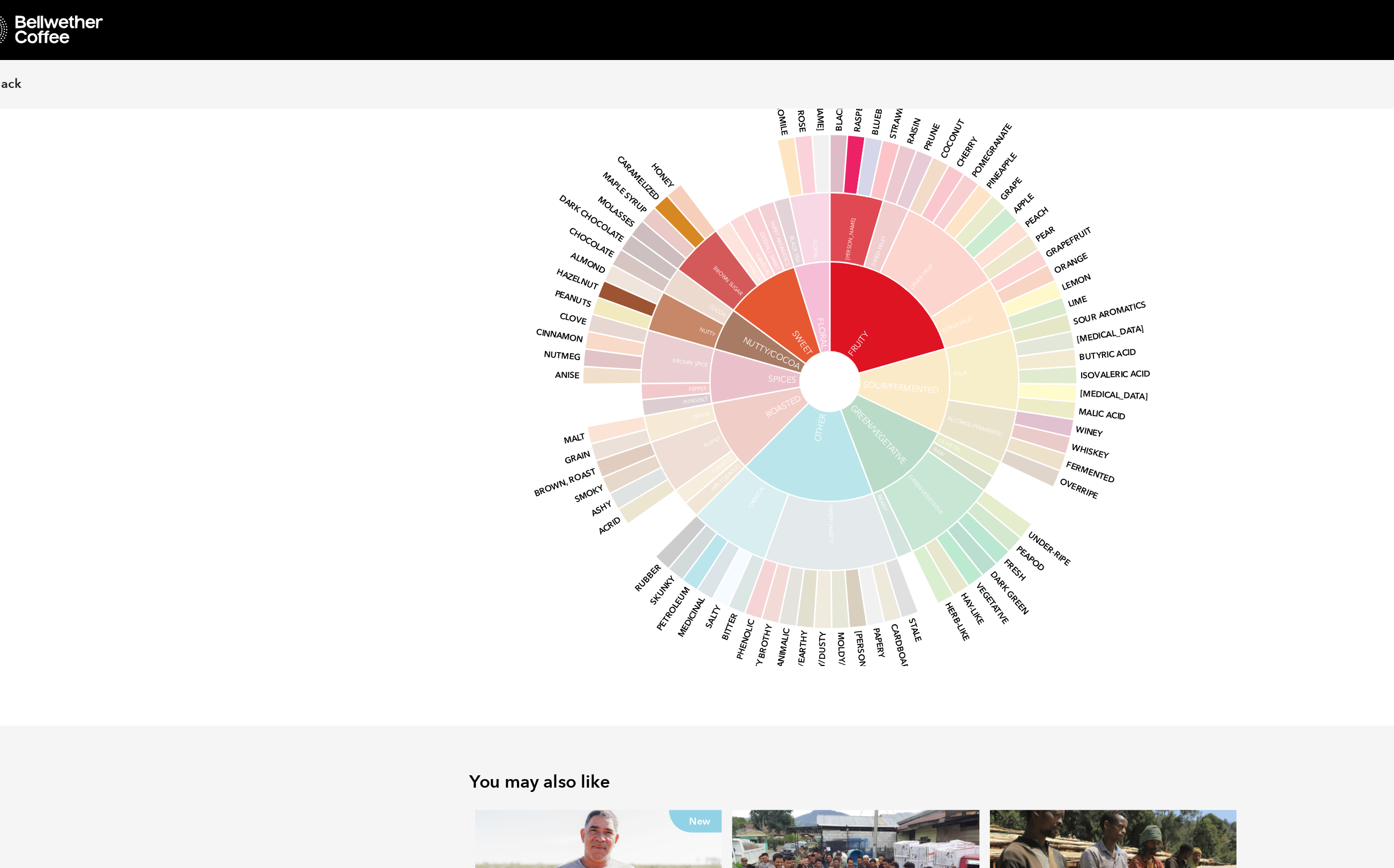
scroll to position [899, 0]
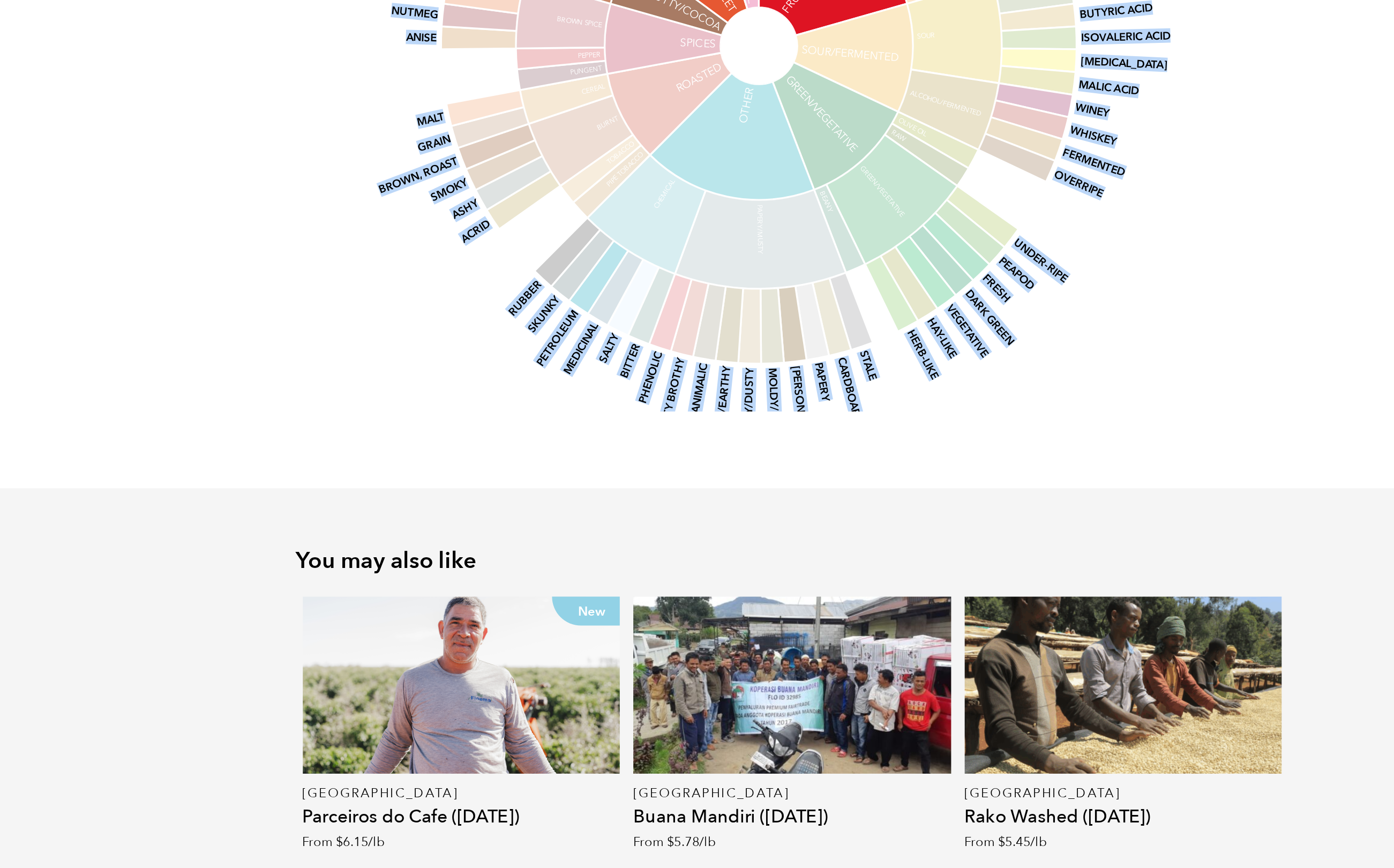
drag, startPoint x: 696, startPoint y: 256, endPoint x: 665, endPoint y: 210, distance: 55.5
click at [665, 210] on icon "base Fruity Sour/Fermented Green/Vegetative Other Roasted Spices Nutty/Cocoa Sw…" at bounding box center [697, 290] width 560 height 455
click at [756, 205] on section "Flavor Light Medium Medium-Dark Dark The Golden Hour Blend was designed for tho…" at bounding box center [697, 211] width 642 height 686
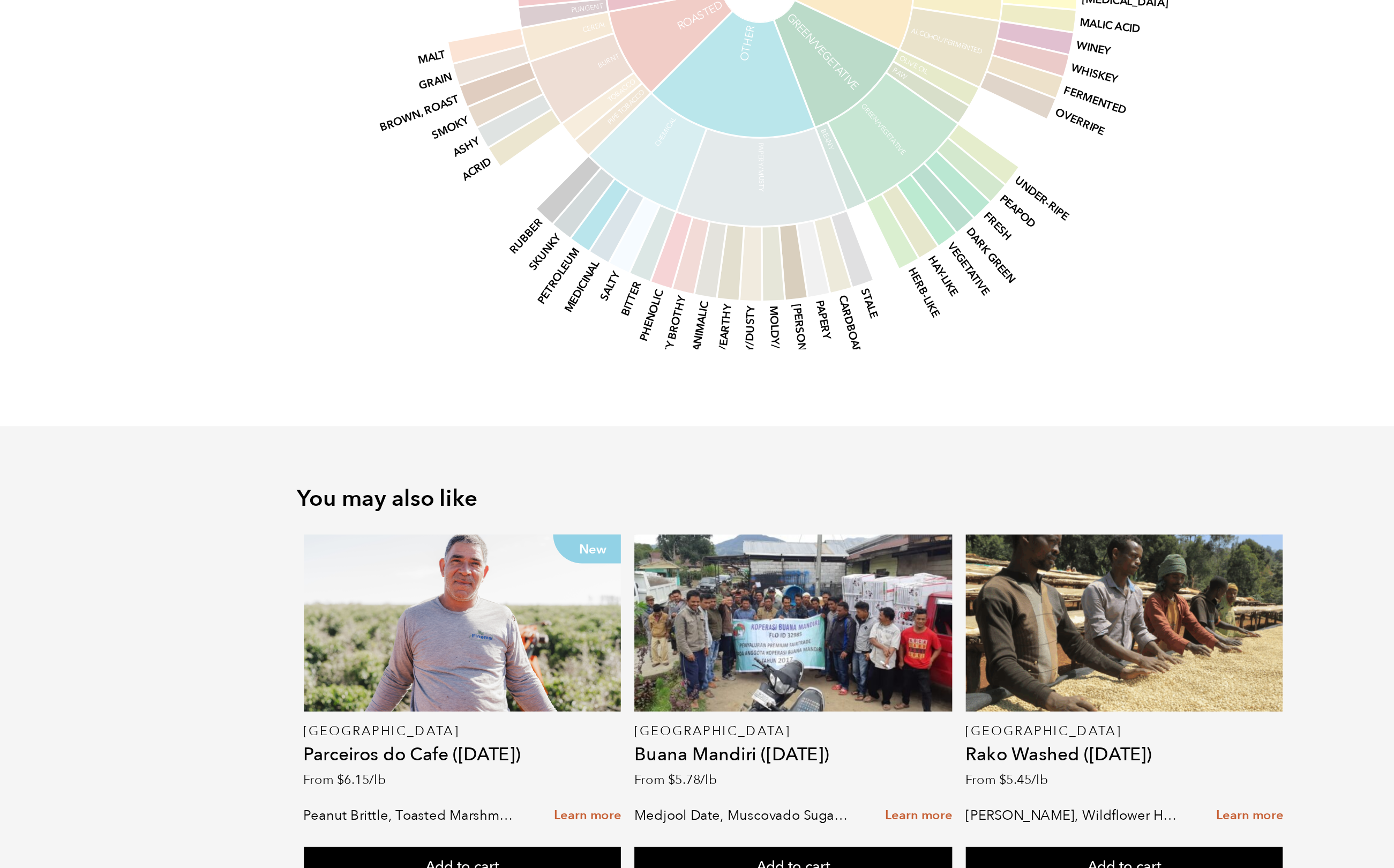
click at [753, 220] on section "Flavor Light Medium Medium-Dark Dark The Golden Hour Blend was designed for tho…" at bounding box center [697, 211] width 642 height 686
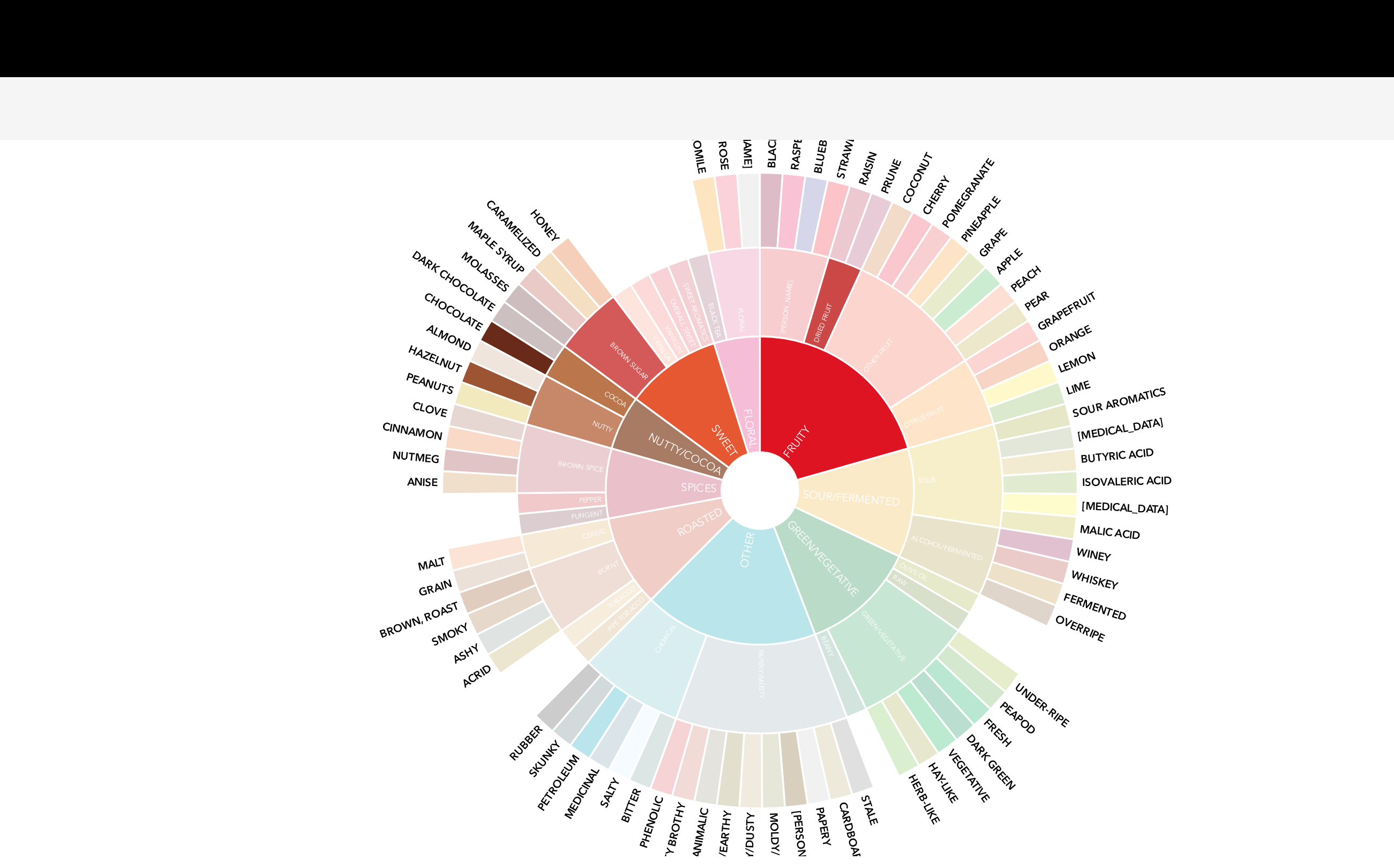
scroll to position [825, 0]
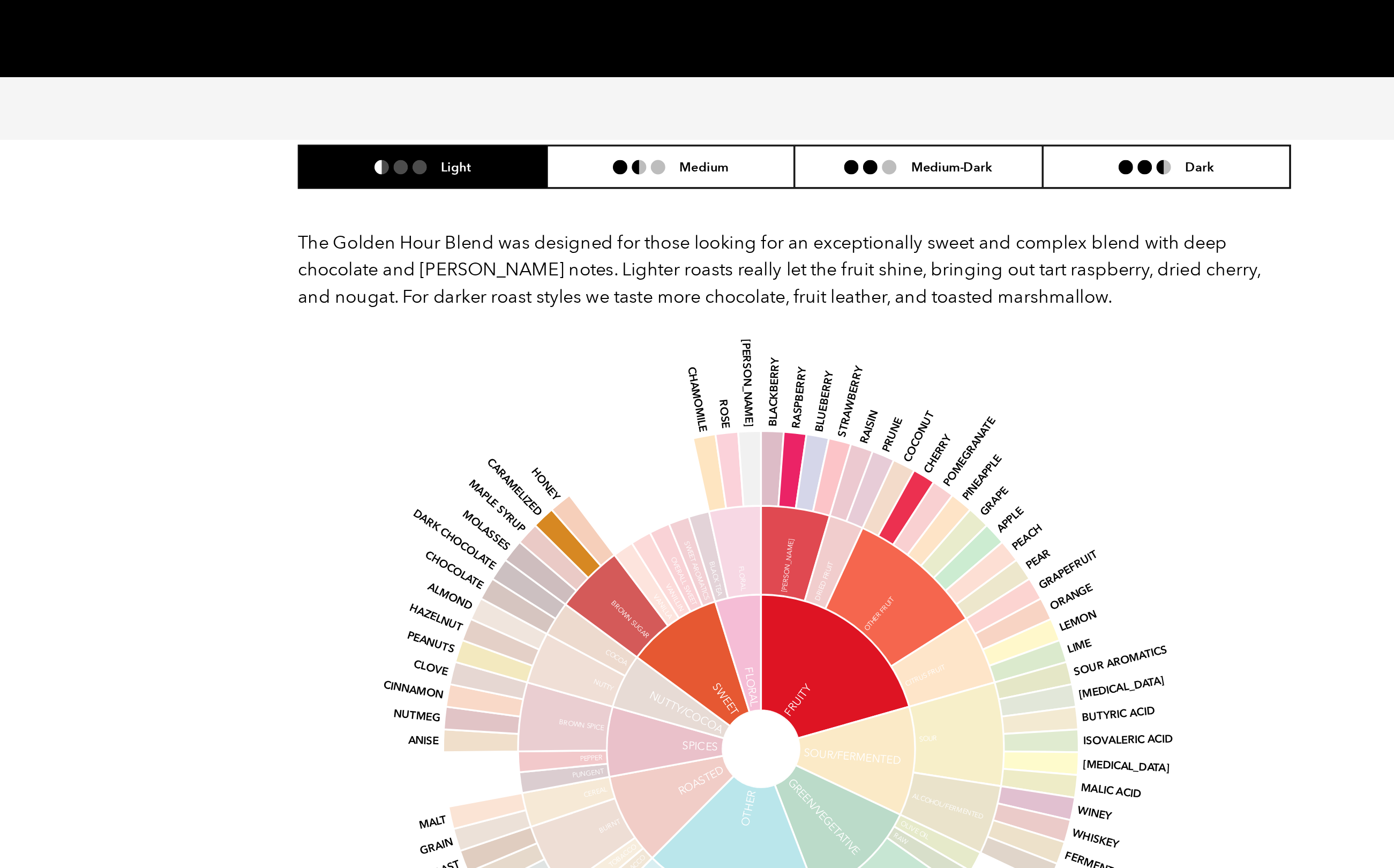
scroll to position [619, 0]
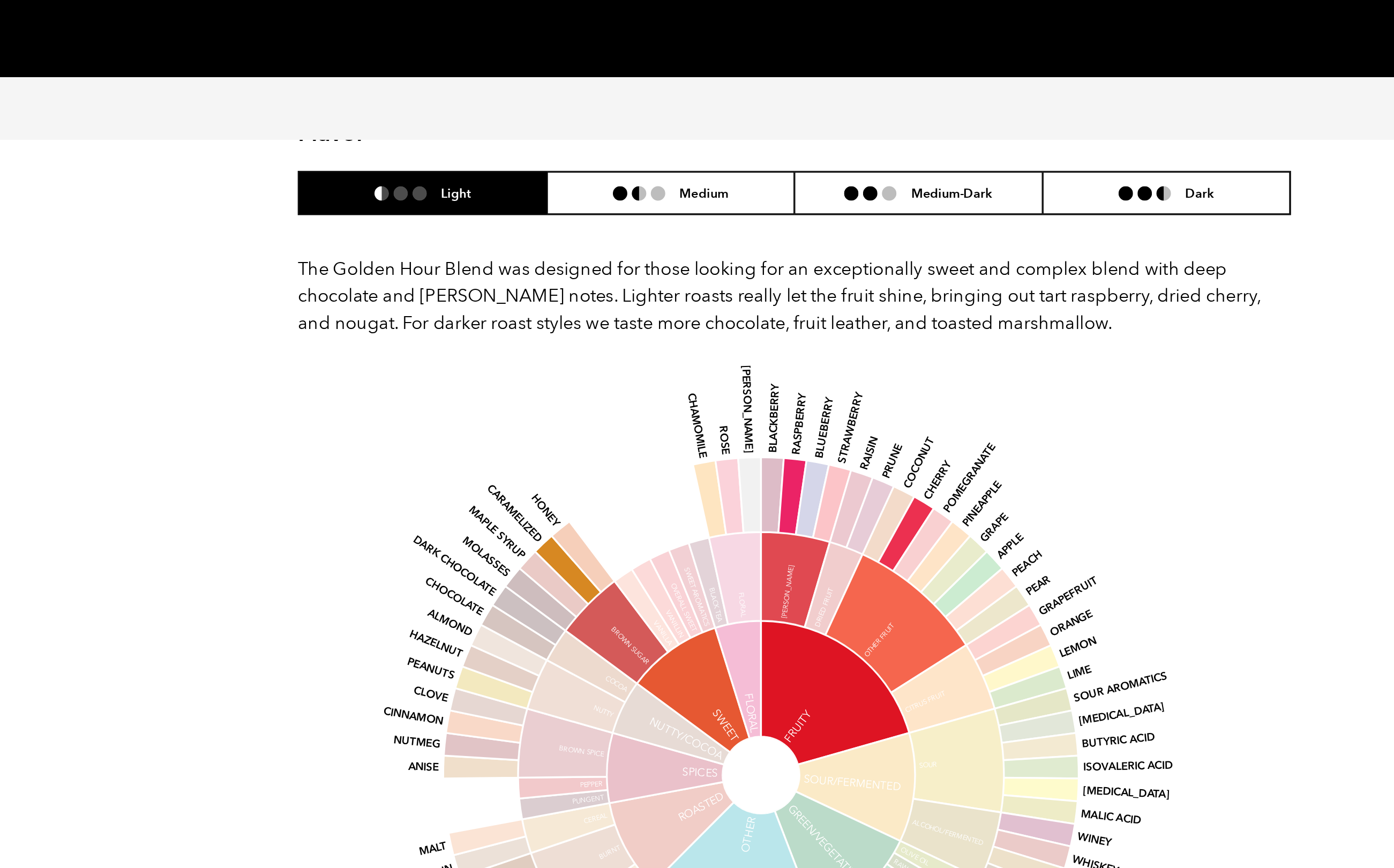
drag, startPoint x: 732, startPoint y: 314, endPoint x: 651, endPoint y: 304, distance: 81.6
copy p "Bourbon, Caturra, Ethiopia Heirloom"
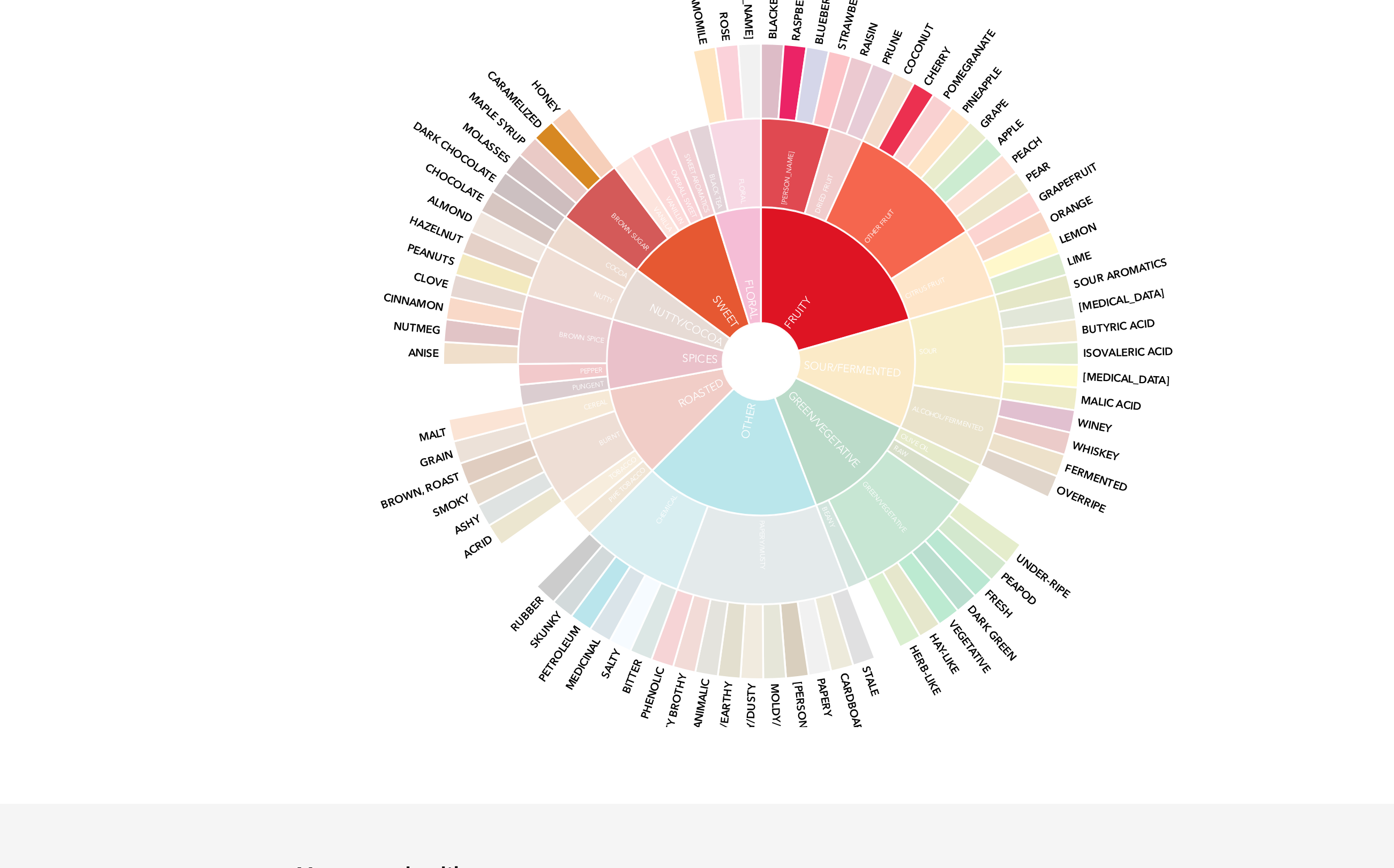
click at [589, 119] on ul at bounding box center [609, 114] width 39 height 8
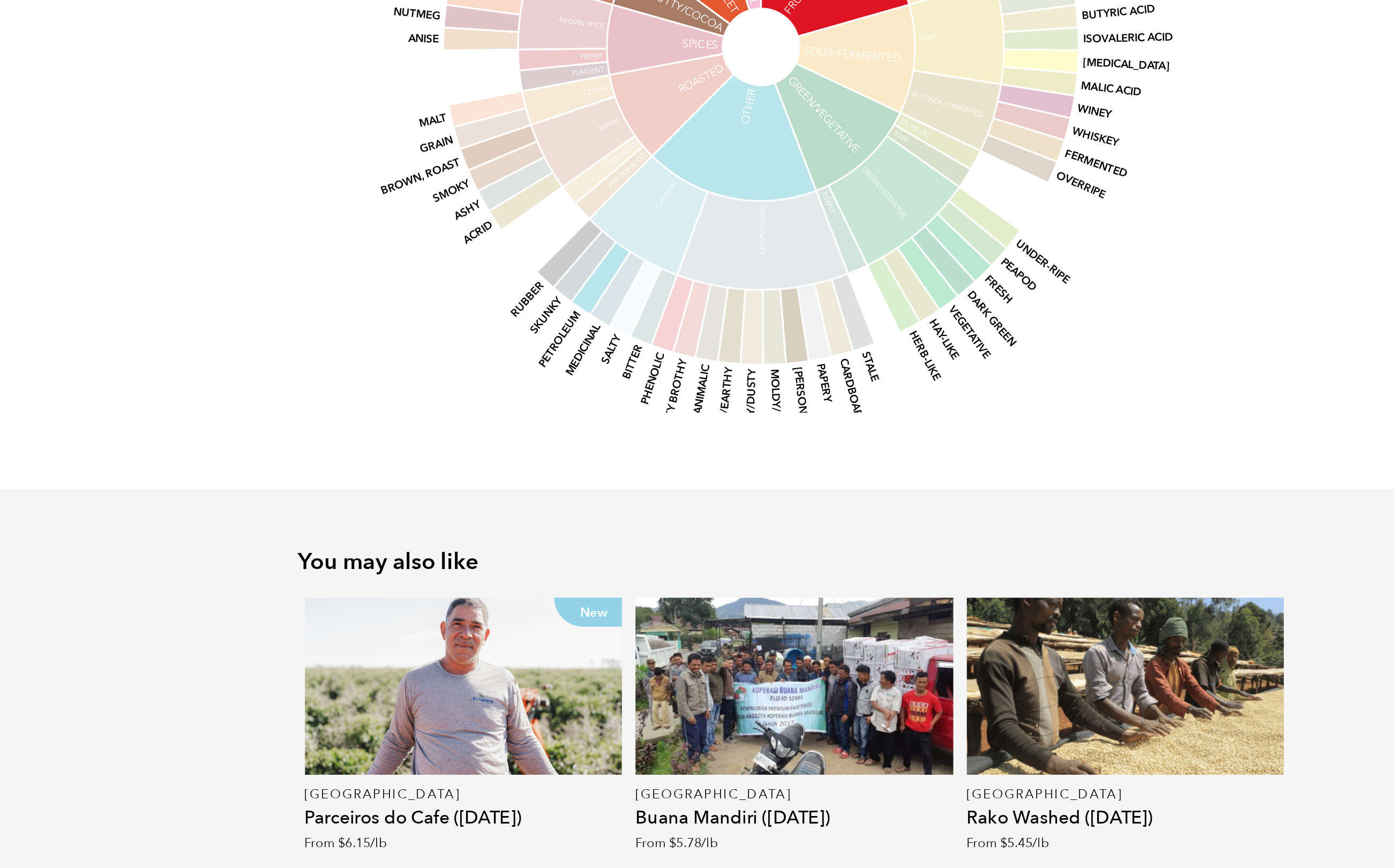
scroll to position [699, 0]
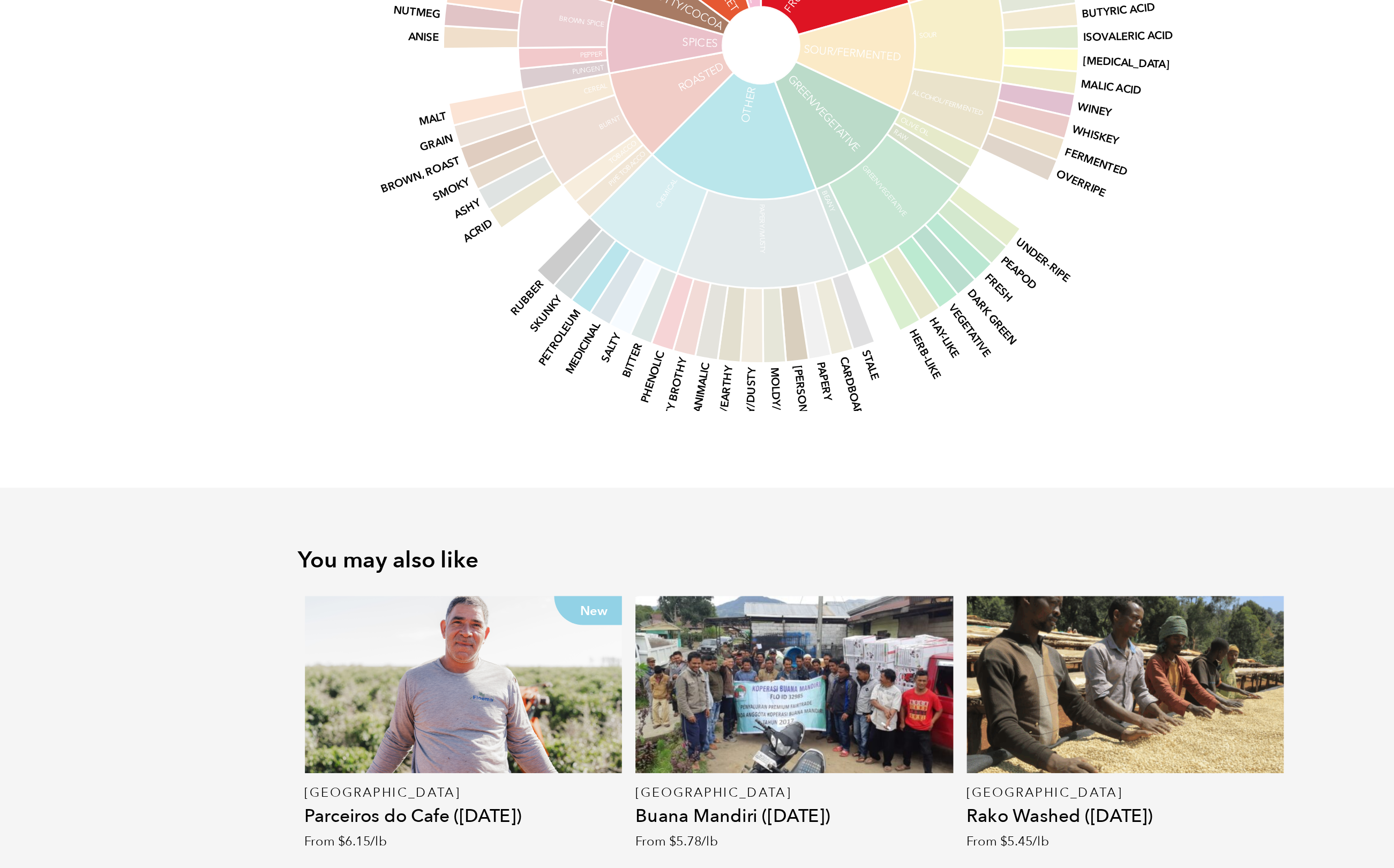
click at [403, 44] on li "Light" at bounding box center [477, 34] width 148 height 25
click at [601, 30] on li at bounding box center [605, 34] width 8 height 8
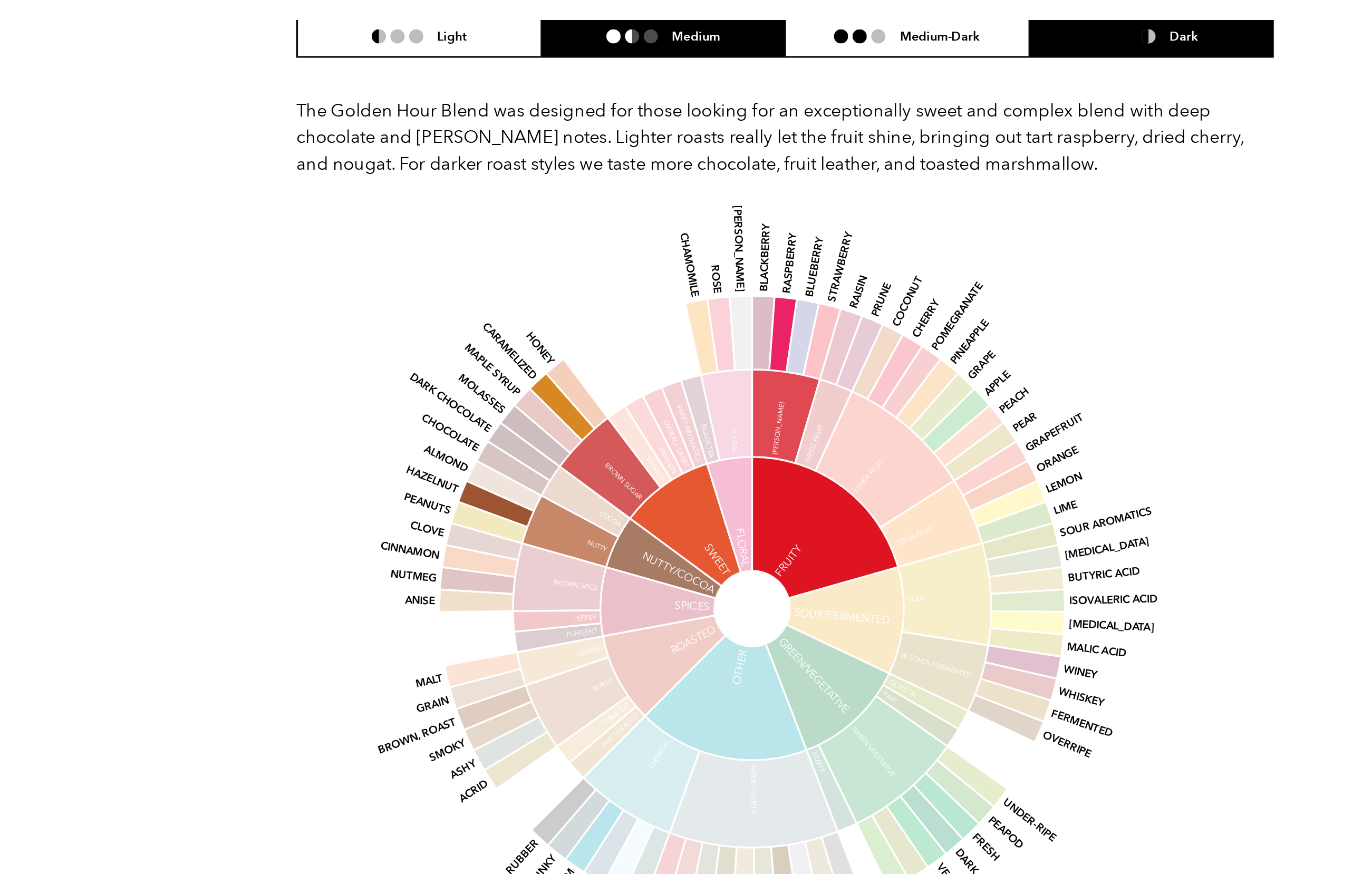
scroll to position [367, 0]
